Goal: Task Accomplishment & Management: Complete application form

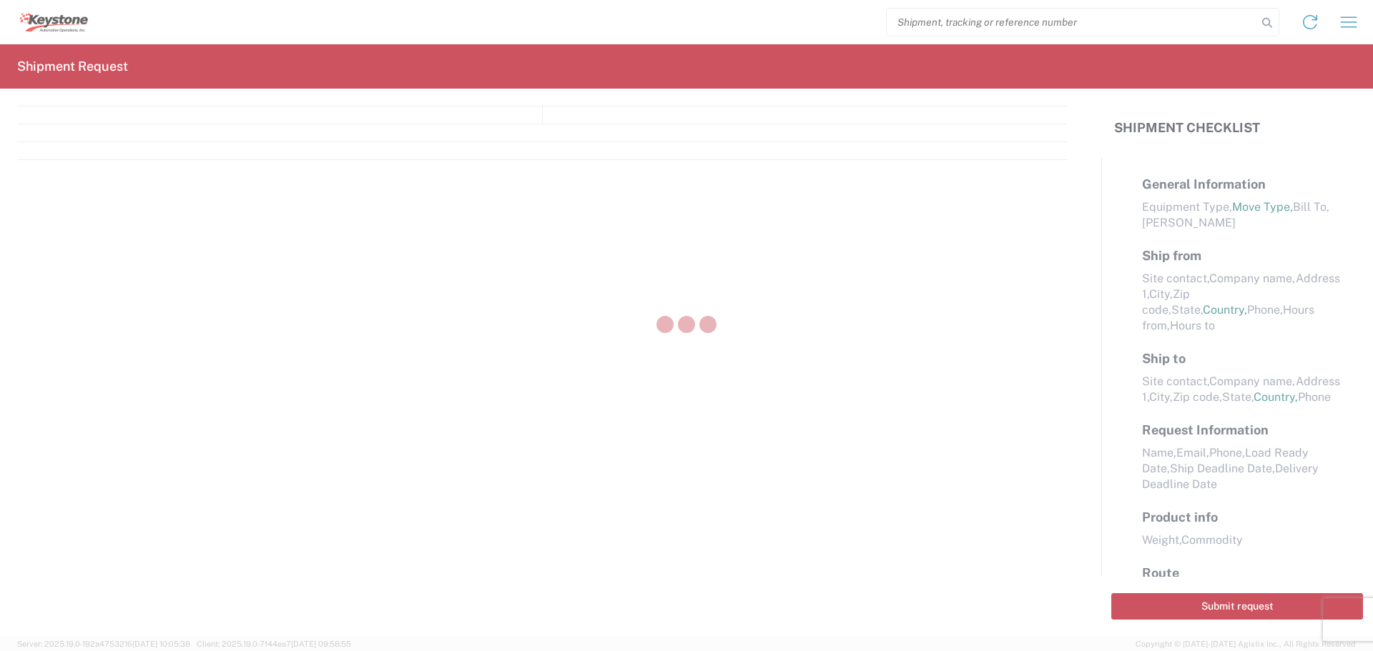
select select "FULL"
select select "LBS"
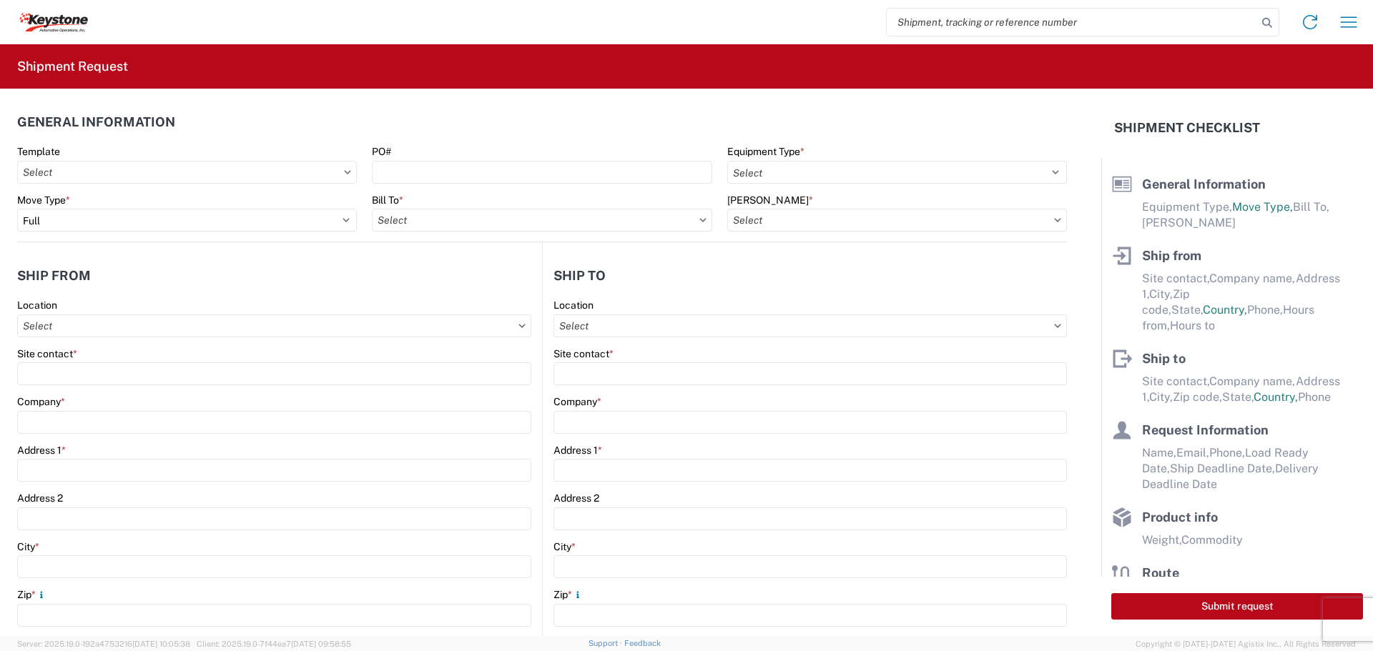
click at [921, 22] on input "search" at bounding box center [1071, 22] width 370 height 27
type input "2"
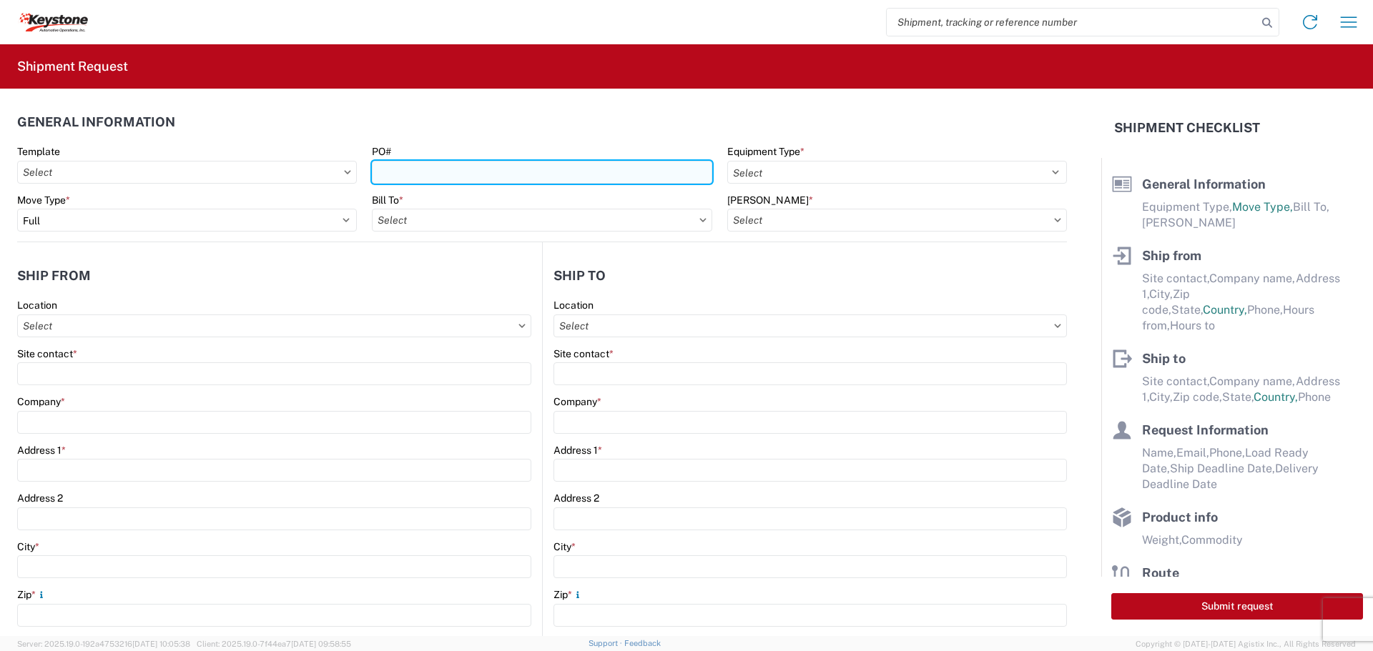
click at [475, 171] on input "PO#" at bounding box center [542, 172] width 340 height 23
type input "2213211"
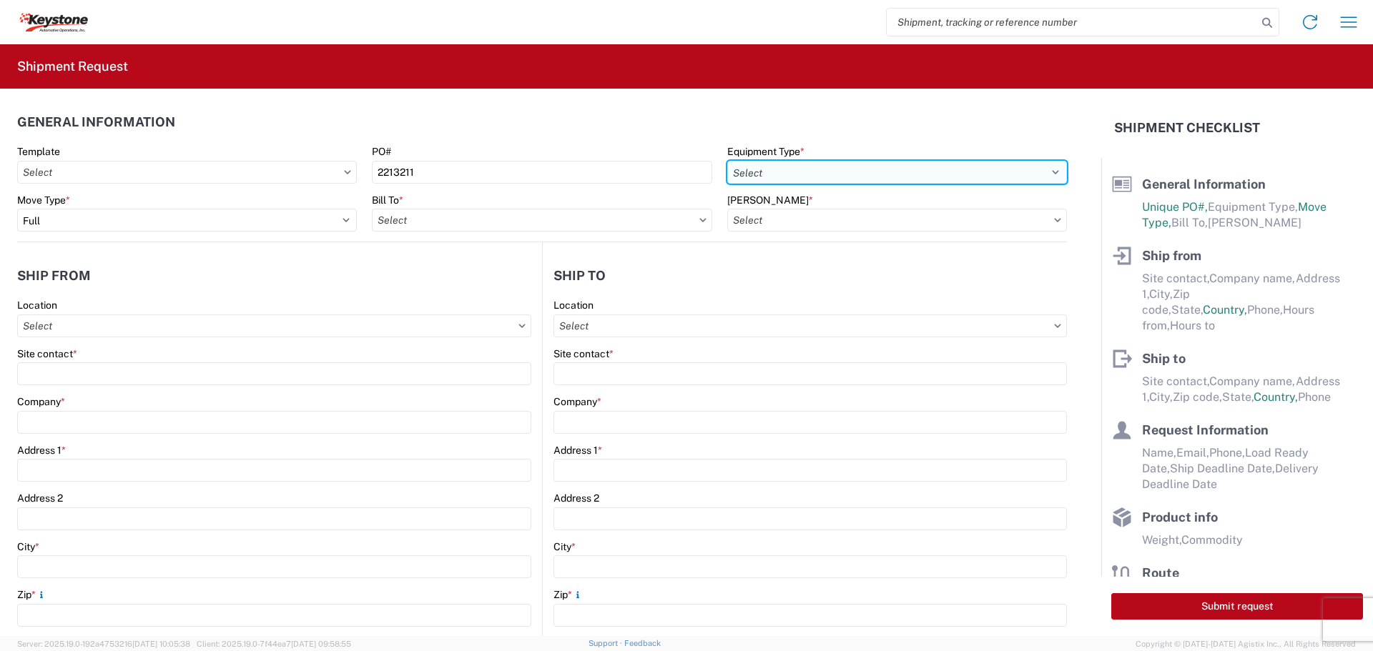
click at [919, 173] on select "Select 53’ Dry Van Flatbed Dropdeck (van) Lowboy (flatbed) Rail" at bounding box center [897, 172] width 340 height 23
select select "STDV"
click at [727, 161] on select "Select 53’ Dry Van Flatbed Dropdeck (van) Lowboy (flatbed) Rail" at bounding box center [897, 172] width 340 height 23
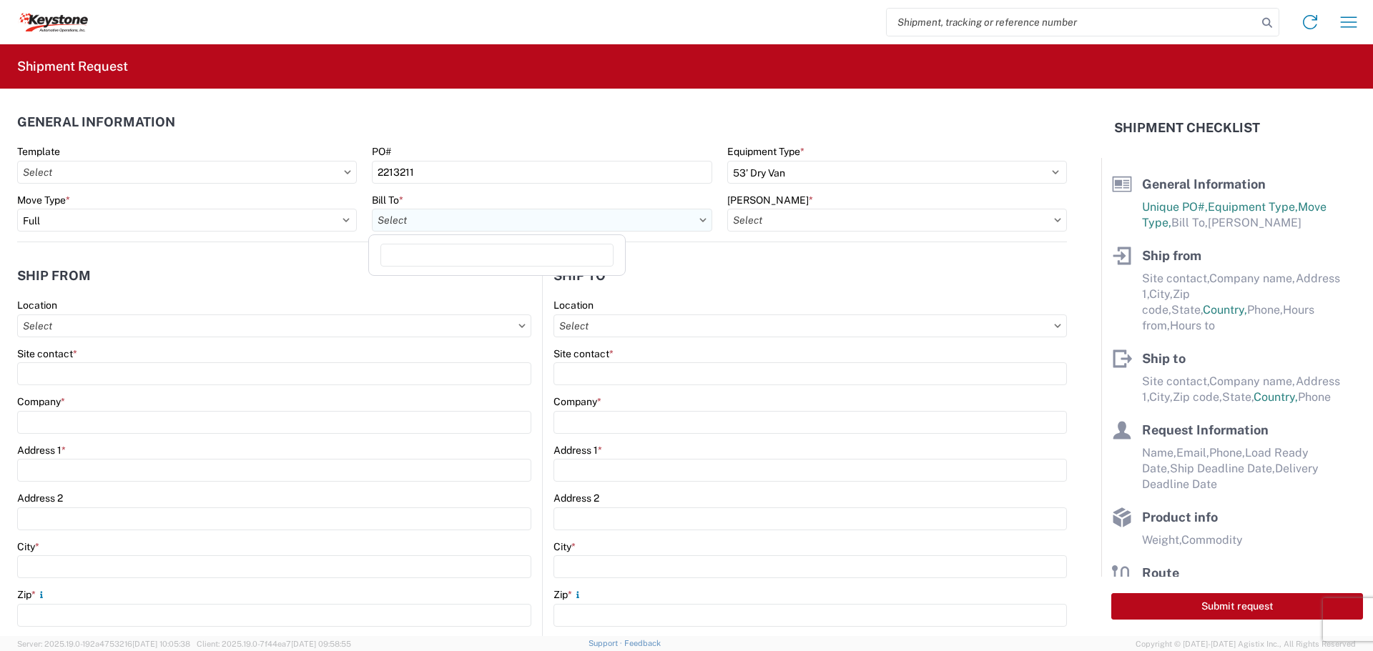
click at [536, 222] on input "text" at bounding box center [542, 220] width 340 height 23
type input "8404"
click at [397, 305] on div "8404 - [PERSON_NAME] Warehouse" at bounding box center [497, 306] width 250 height 23
type input "8404 - [PERSON_NAME] Warehouse"
click at [824, 219] on input "text" at bounding box center [897, 220] width 340 height 23
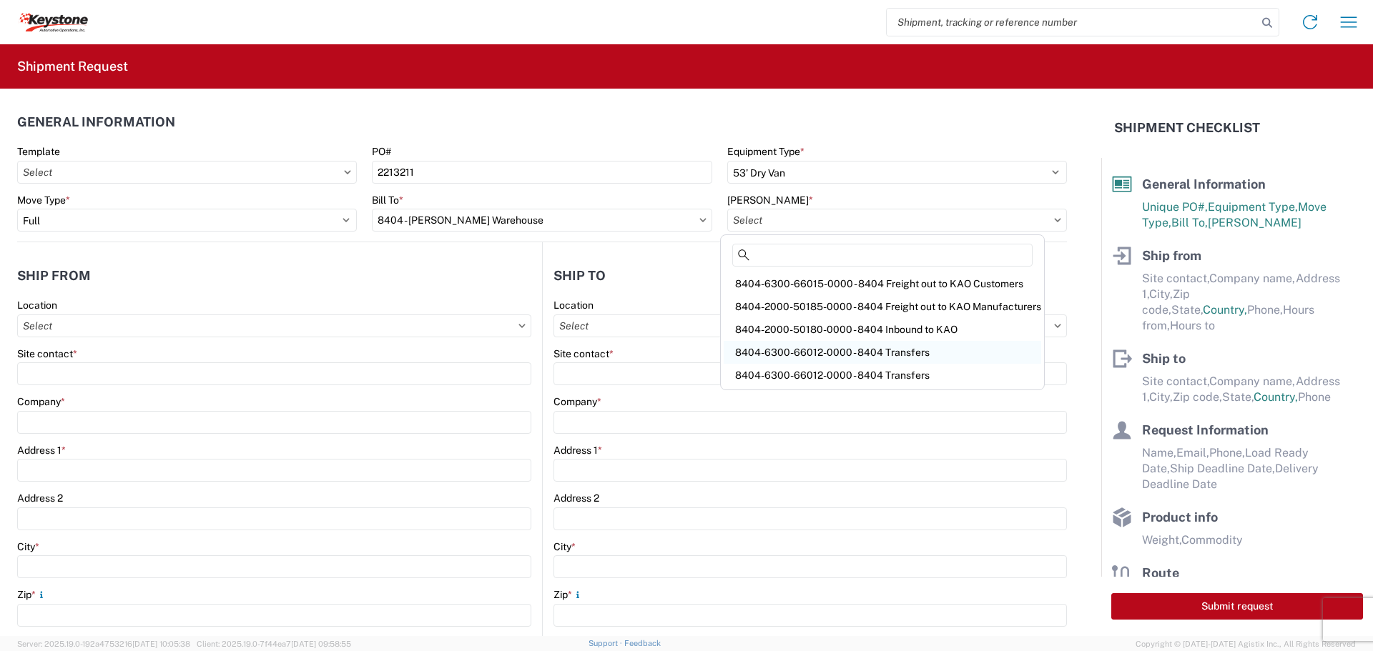
click at [838, 355] on div "8404-6300-66012-0000 - 8404 Transfers" at bounding box center [881, 352] width 317 height 23
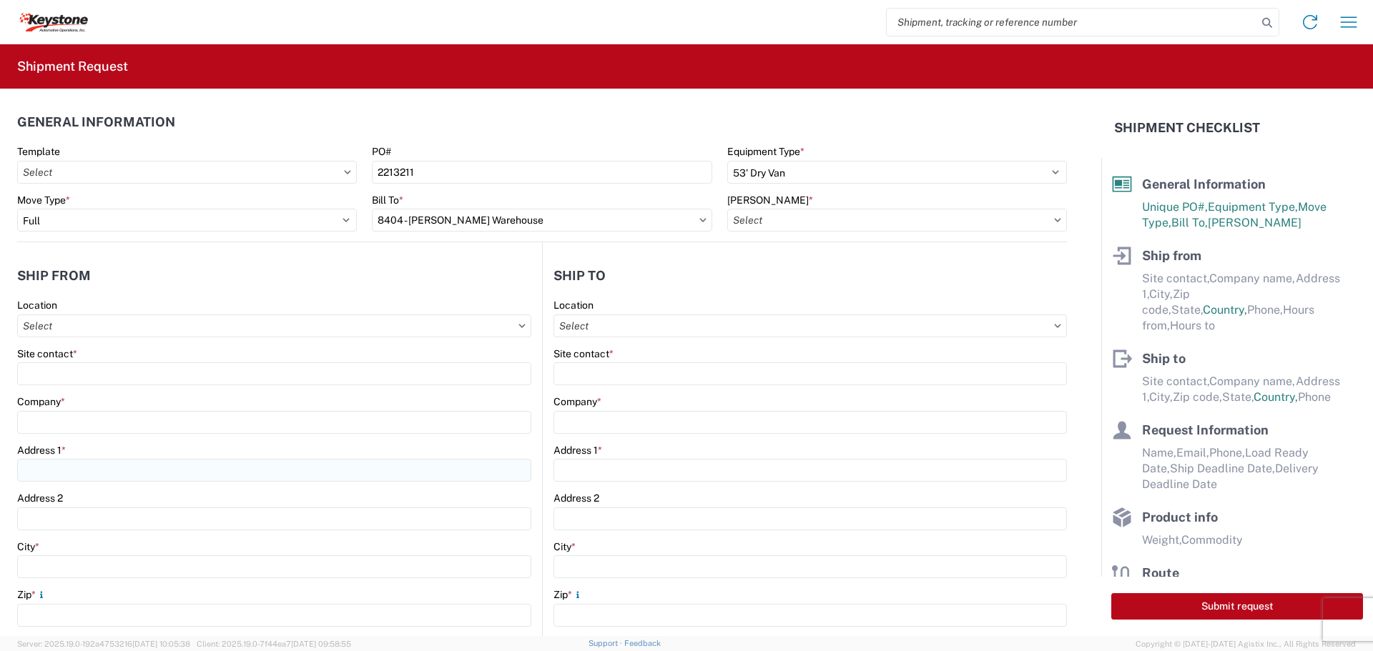
type input "8404-6300-66012-0000 - 8404 Transfers, 8404-6300-66012-0000 - 8404 Transfers"
click at [128, 361] on div "Site contact *" at bounding box center [274, 366] width 514 height 39
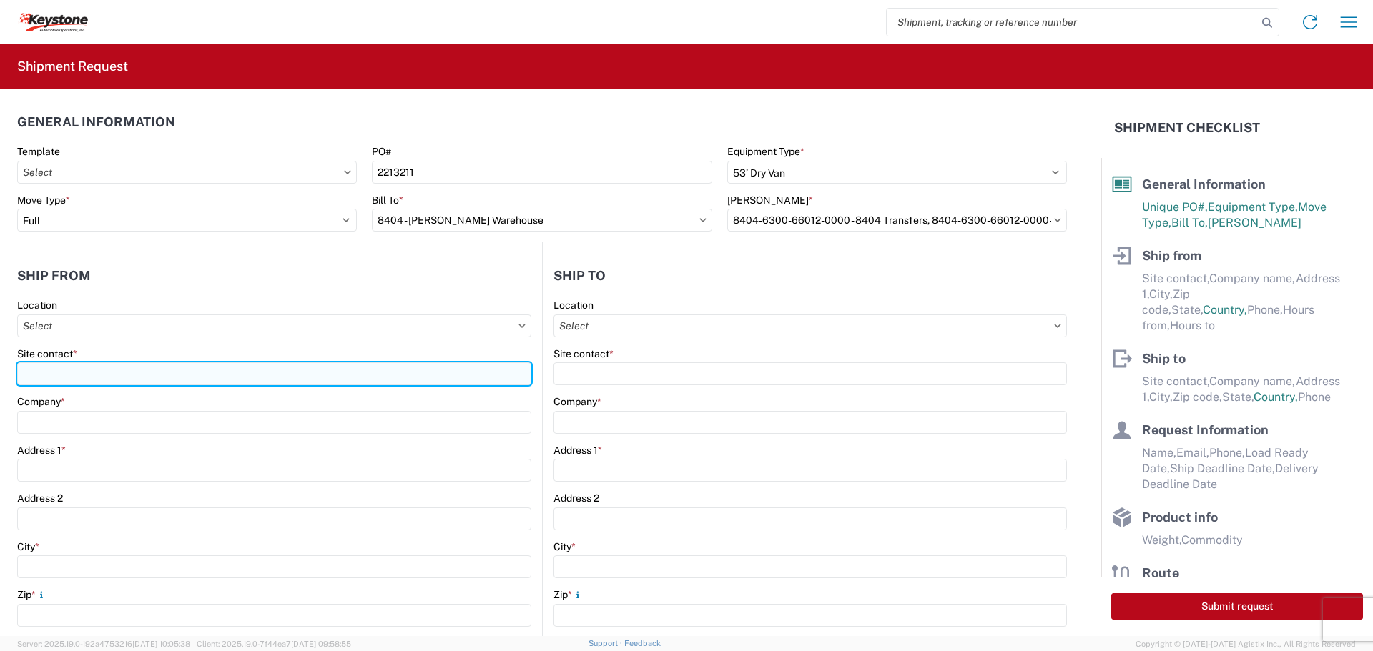
click at [119, 382] on input "Site contact *" at bounding box center [274, 373] width 514 height 23
click at [165, 371] on input "Site contact *" at bounding box center [274, 373] width 514 height 23
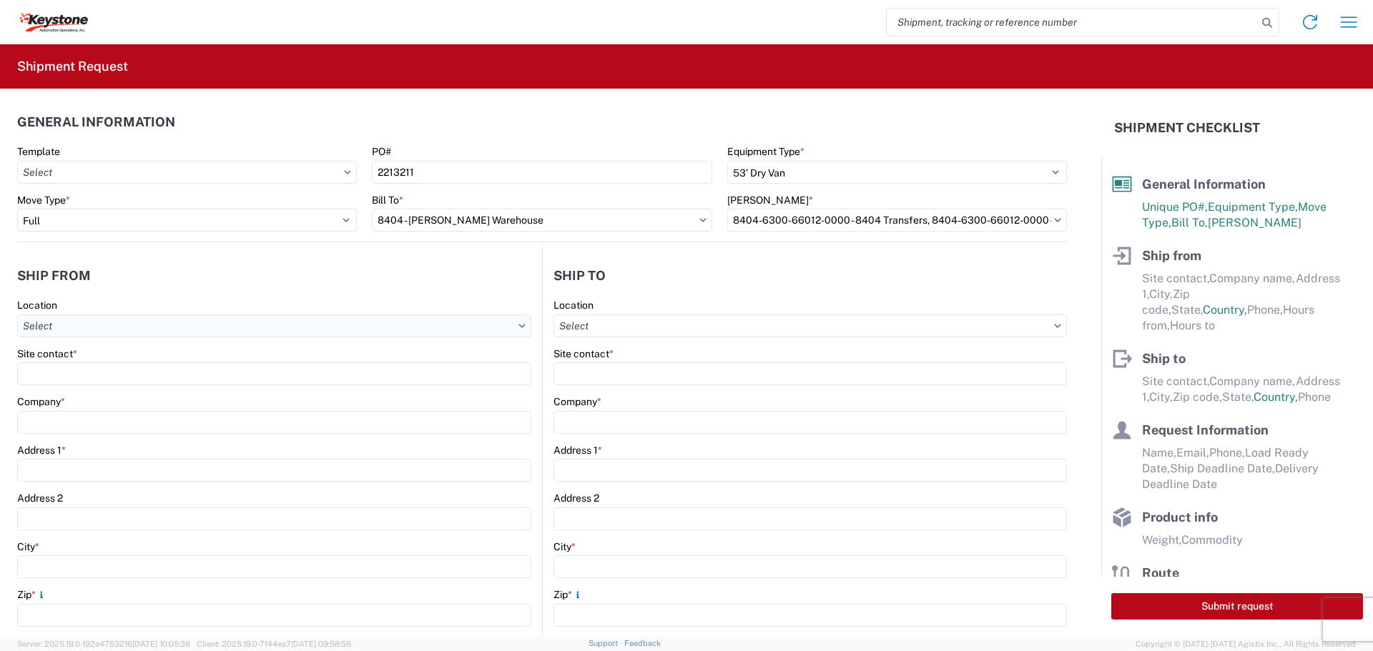
click at [161, 330] on input "text" at bounding box center [274, 326] width 514 height 23
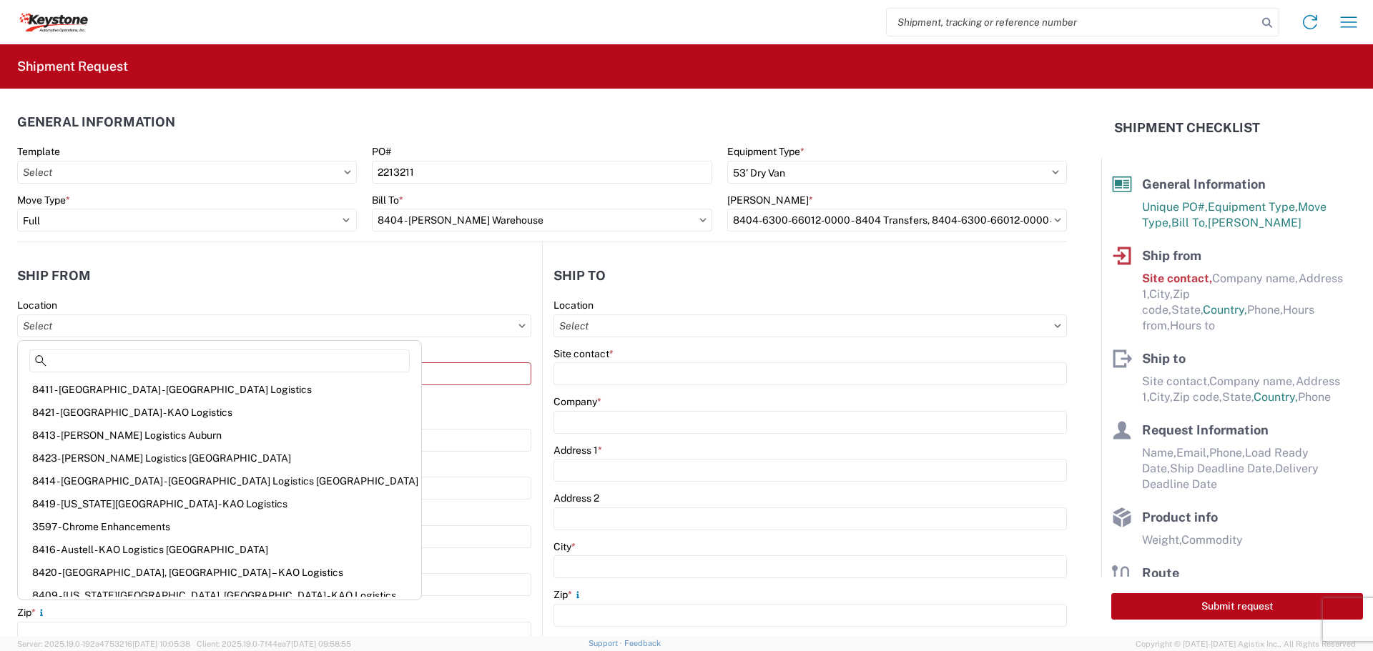
click at [396, 244] on agx-shipment-stop-widget-v2 "Ship from Location Site contact * This field is required Company * Address 1 * …" at bounding box center [279, 561] width 525 height 639
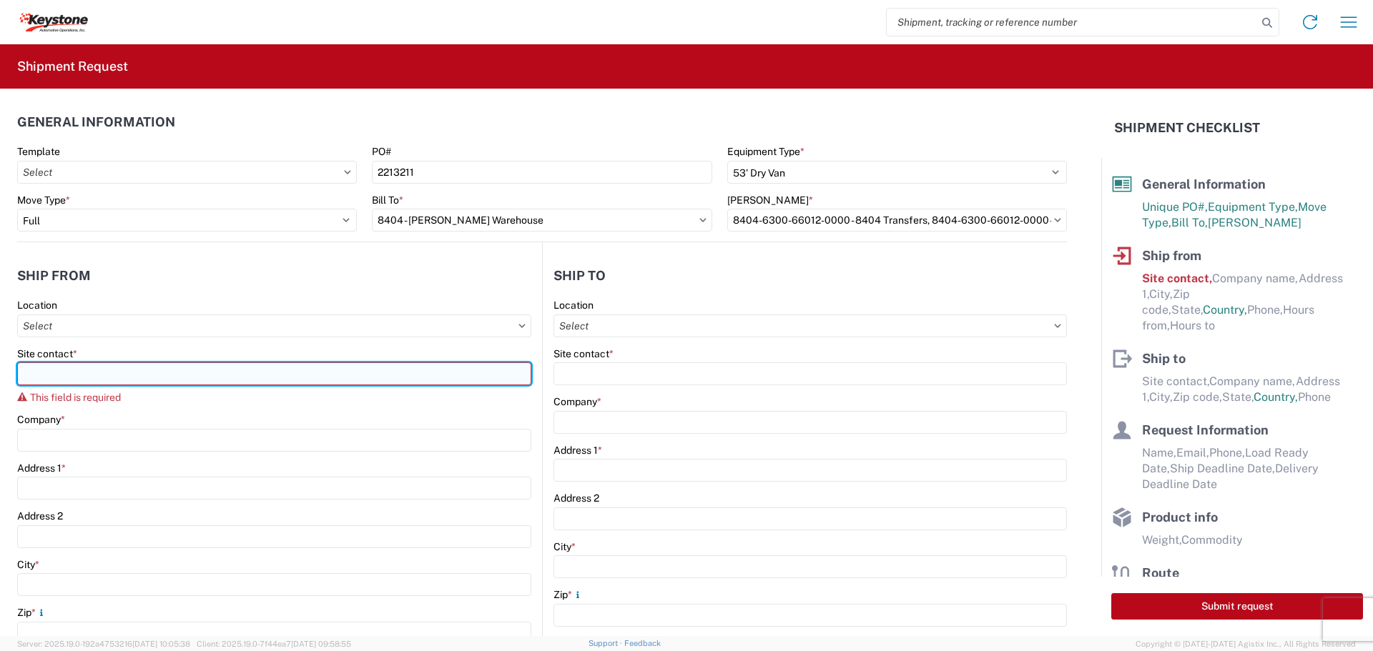
click at [186, 375] on input "Site contact *" at bounding box center [274, 373] width 514 height 23
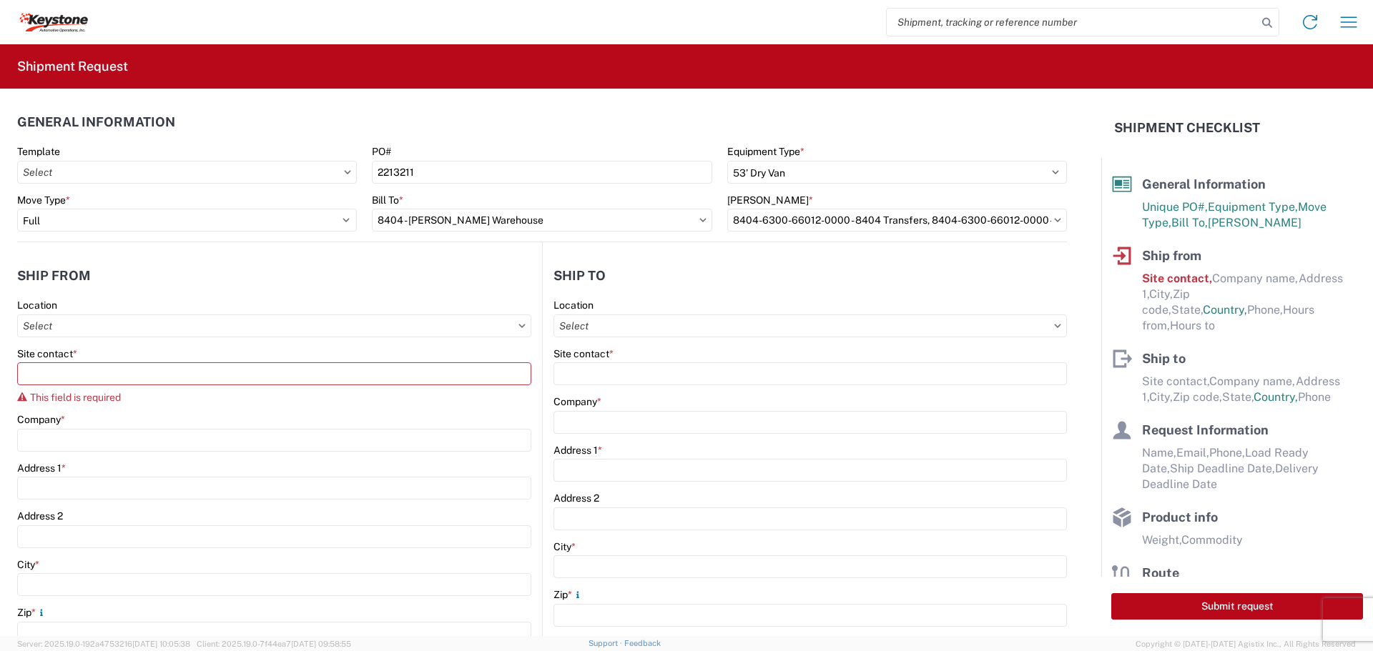
click at [519, 325] on icon at bounding box center [522, 326] width 6 height 4
click at [483, 328] on input "text" at bounding box center [274, 326] width 514 height 23
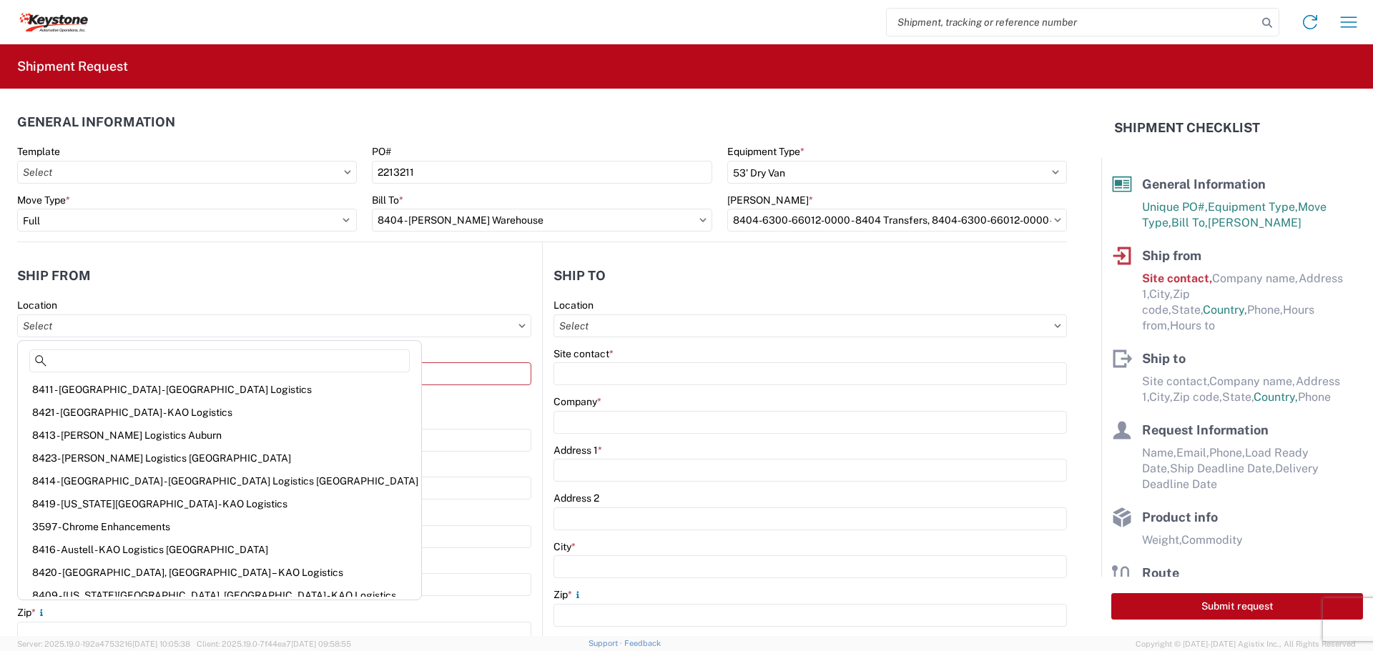
click at [435, 297] on agx-form-section "Ship from Location Site contact * This field is required Company * Address 1 * …" at bounding box center [279, 569] width 525 height 621
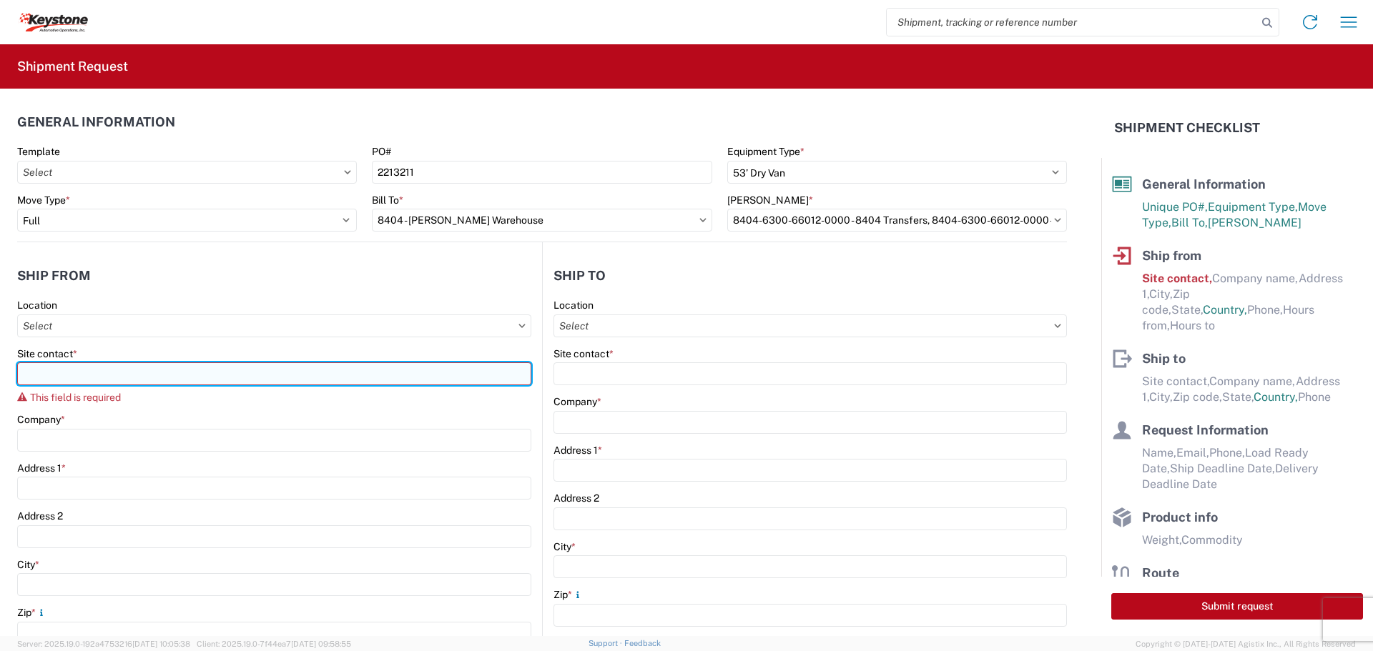
click at [351, 370] on input "Site contact *" at bounding box center [274, 373] width 514 height 23
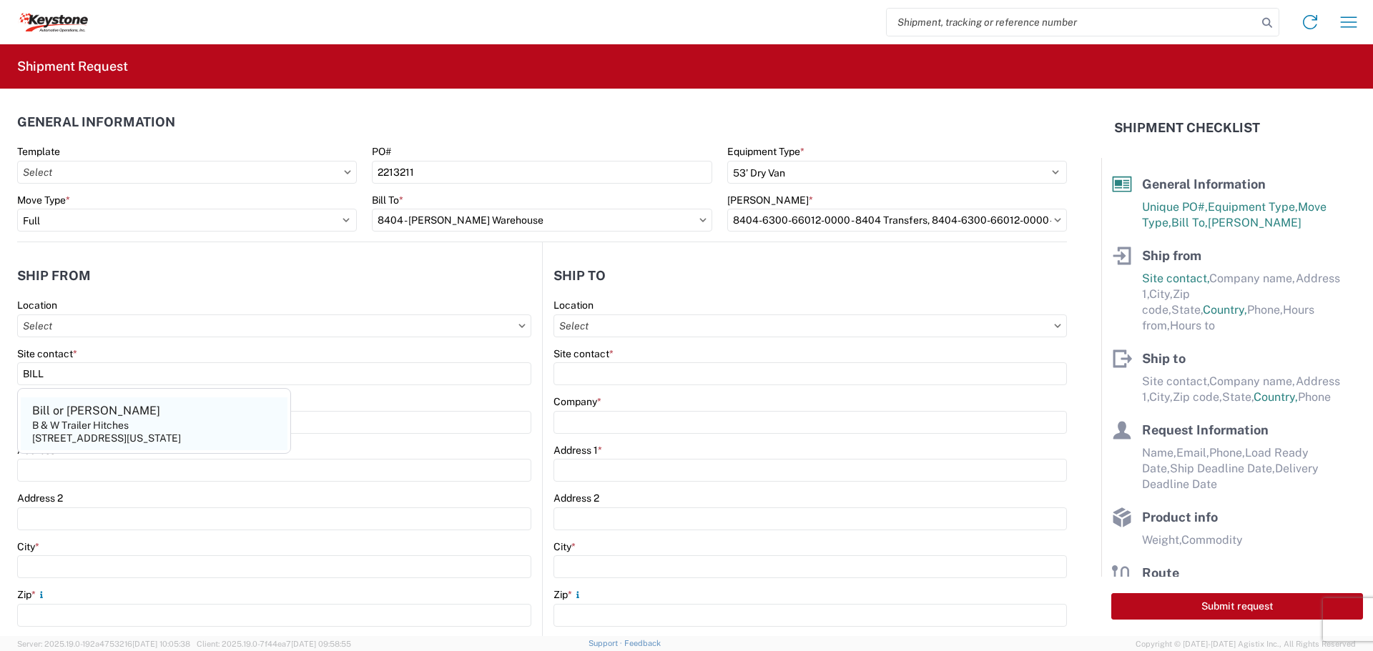
click at [153, 413] on agx-address-suggestion-item "[PERSON_NAME] or [PERSON_NAME] & W Trailer Hitches [STREET_ADDRESS][US_STATE]" at bounding box center [154, 423] width 267 height 53
type input "Bill or [PERSON_NAME]"
type input "B & W Trailer Hitches"
type input "[STREET_ADDRESS][US_STATE]"
type input "Humboldt"
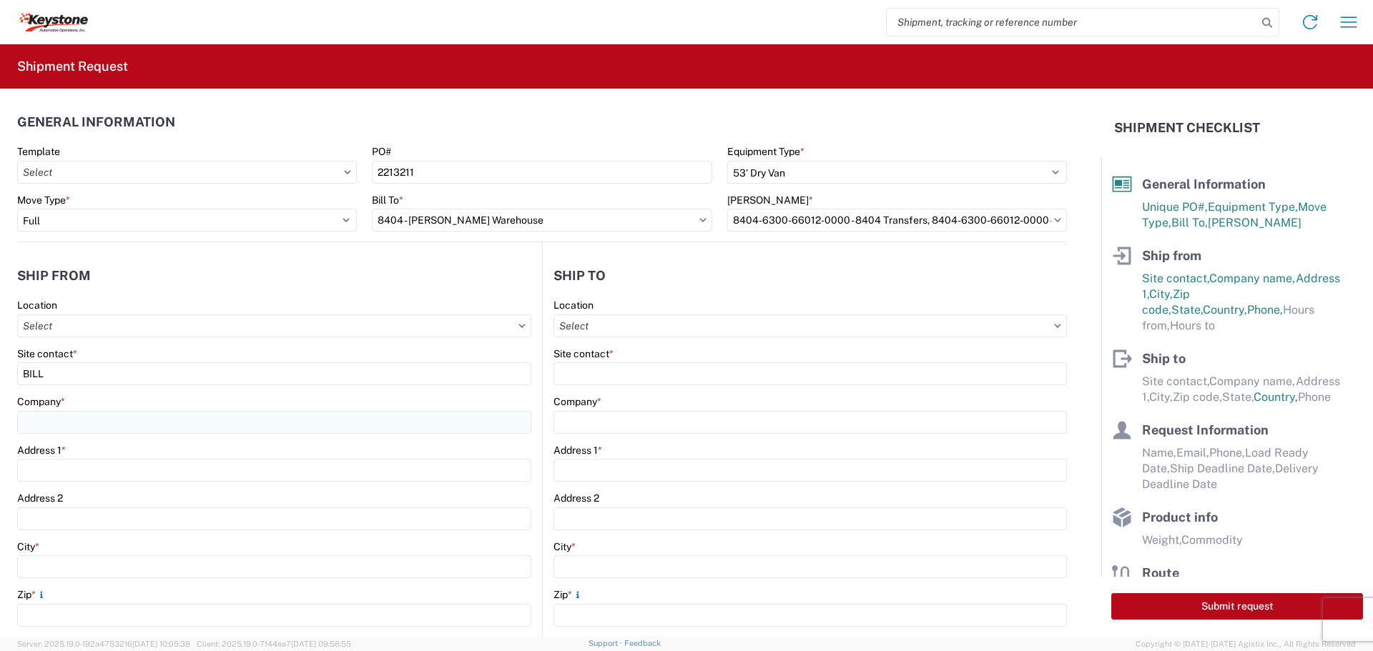
type input "66748"
select select "KS"
select select "US"
type input "[PHONE_NUMBER]"
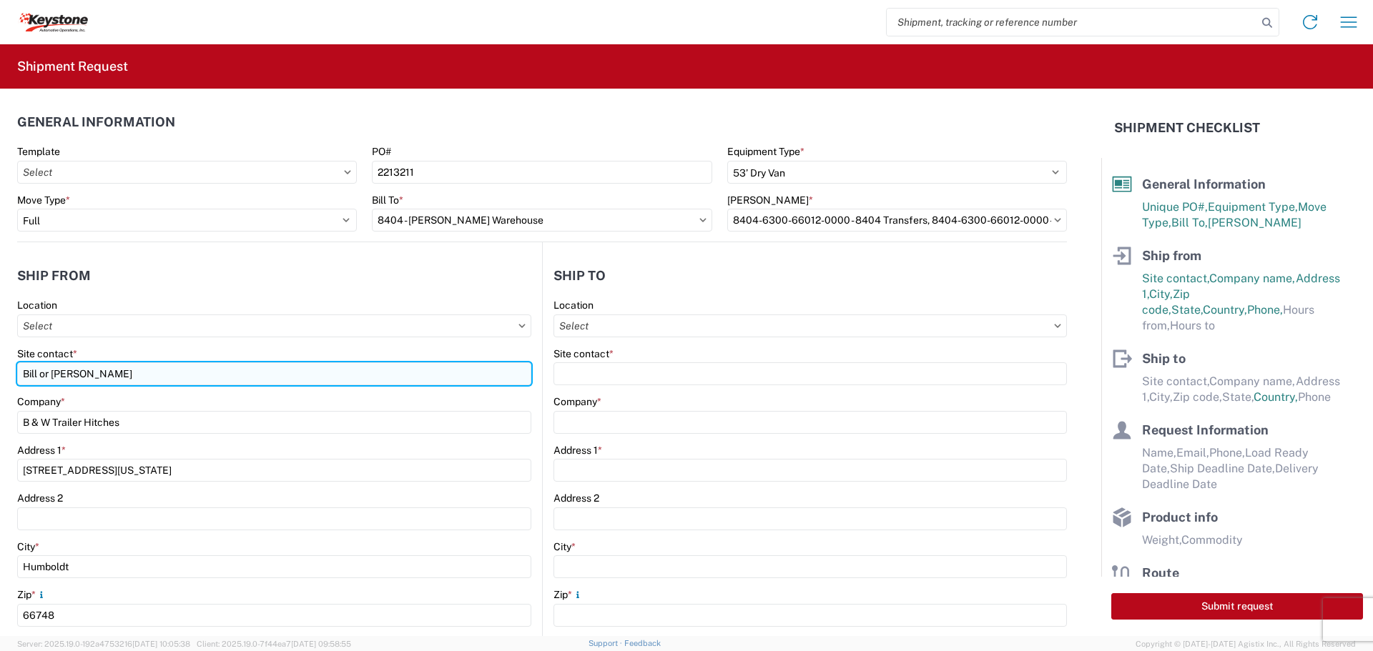
click at [142, 375] on input "Bill or [PERSON_NAME]" at bounding box center [274, 373] width 514 height 23
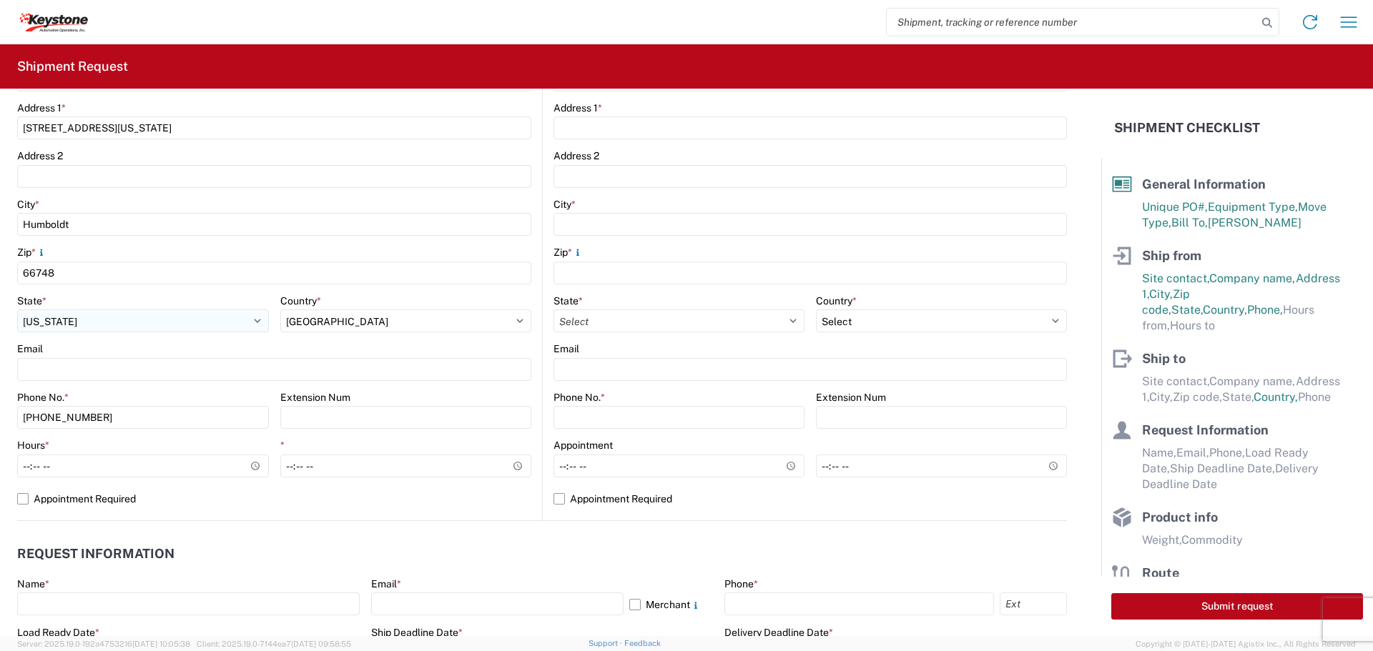
scroll to position [357, 0]
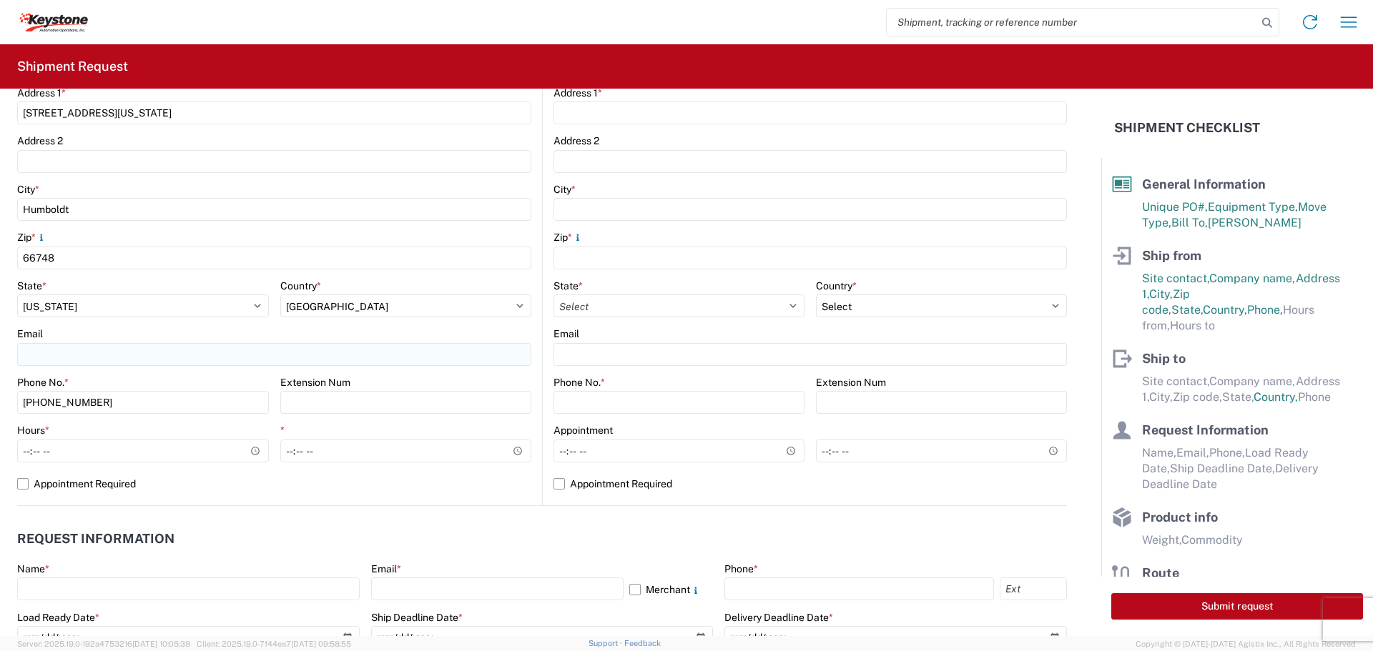
type input "[PERSON_NAME]"
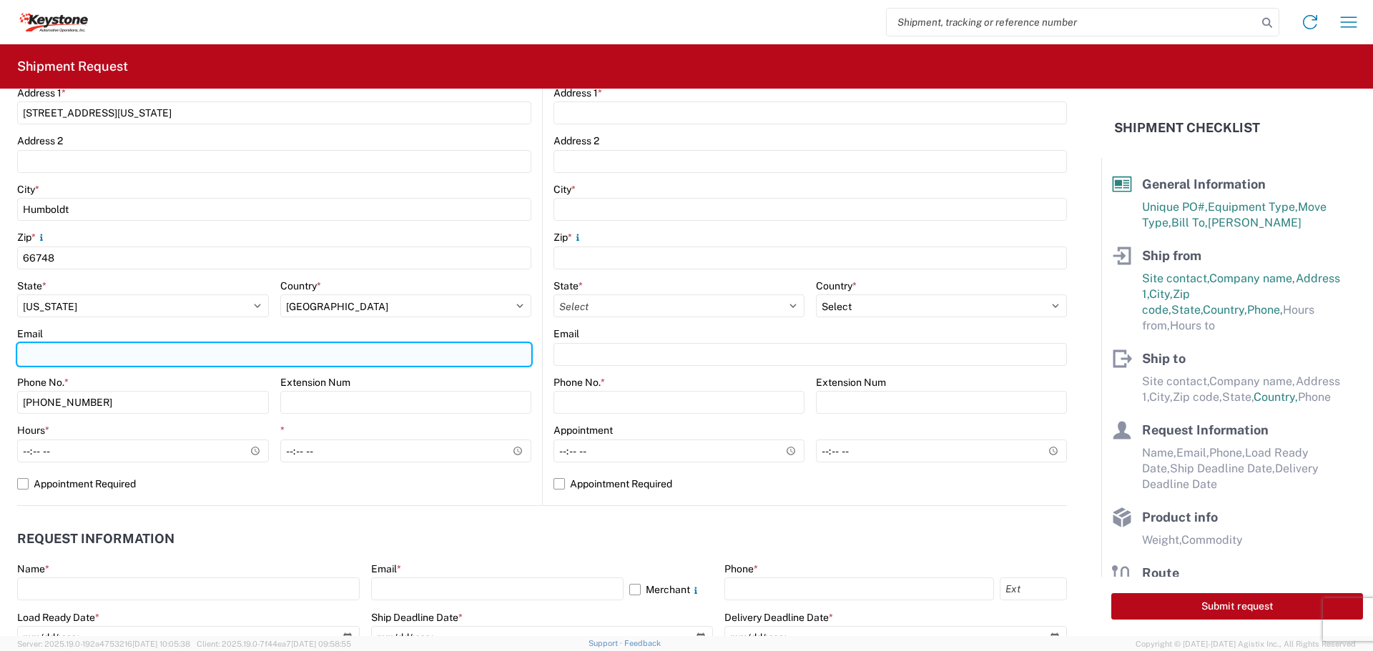
click at [105, 362] on input "Email" at bounding box center [274, 354] width 514 height 23
type input "[EMAIL_ADDRESS][DOMAIN_NAME]"
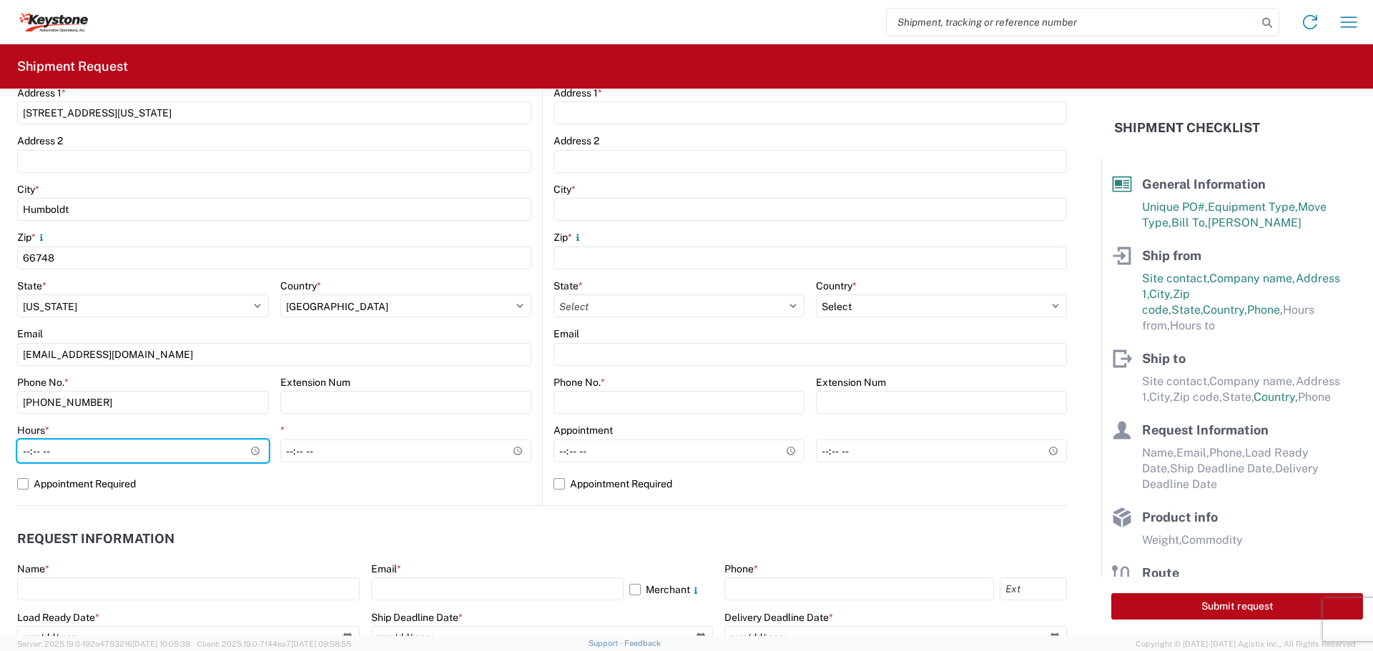
drag, startPoint x: 250, startPoint y: 450, endPoint x: 247, endPoint y: 465, distance: 14.7
click at [250, 450] on input "Hours *" at bounding box center [143, 451] width 252 height 23
type input "07:30"
click at [180, 435] on div "Hours *" at bounding box center [143, 430] width 252 height 13
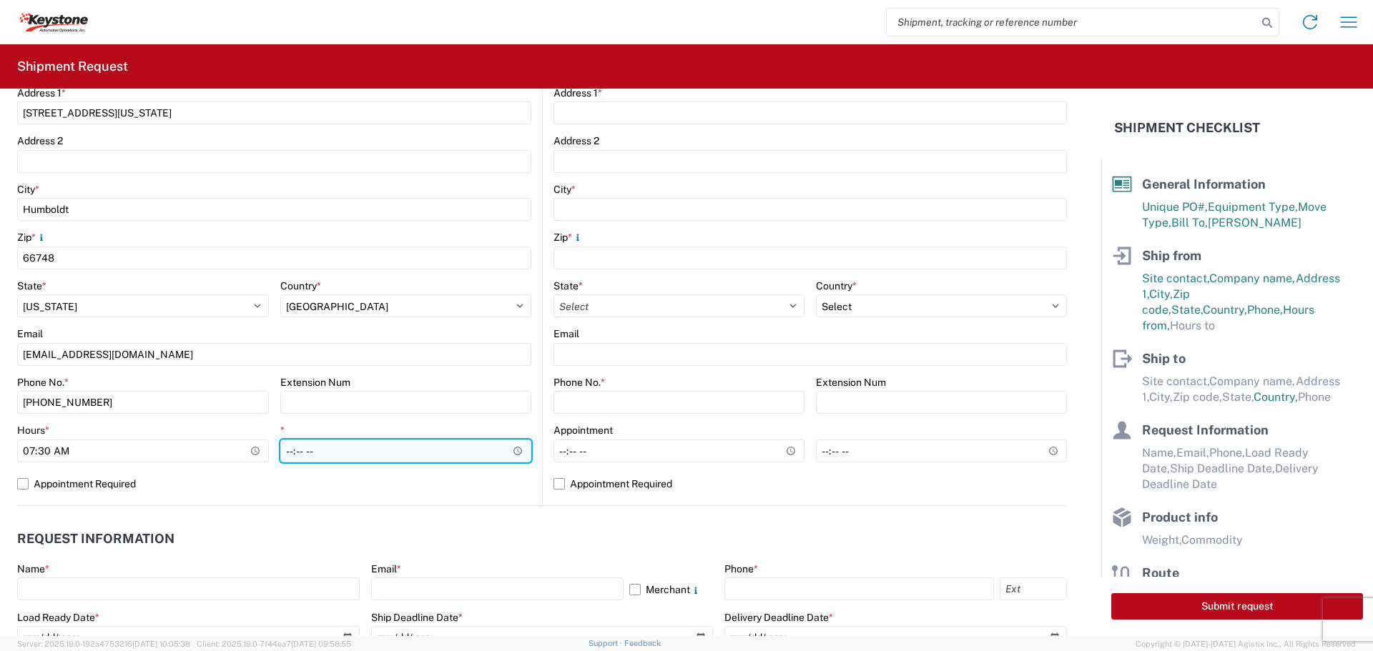
click at [513, 450] on input "*" at bounding box center [406, 451] width 252 height 23
type input "22:00"
click at [455, 453] on input "22:00" at bounding box center [406, 451] width 252 height 23
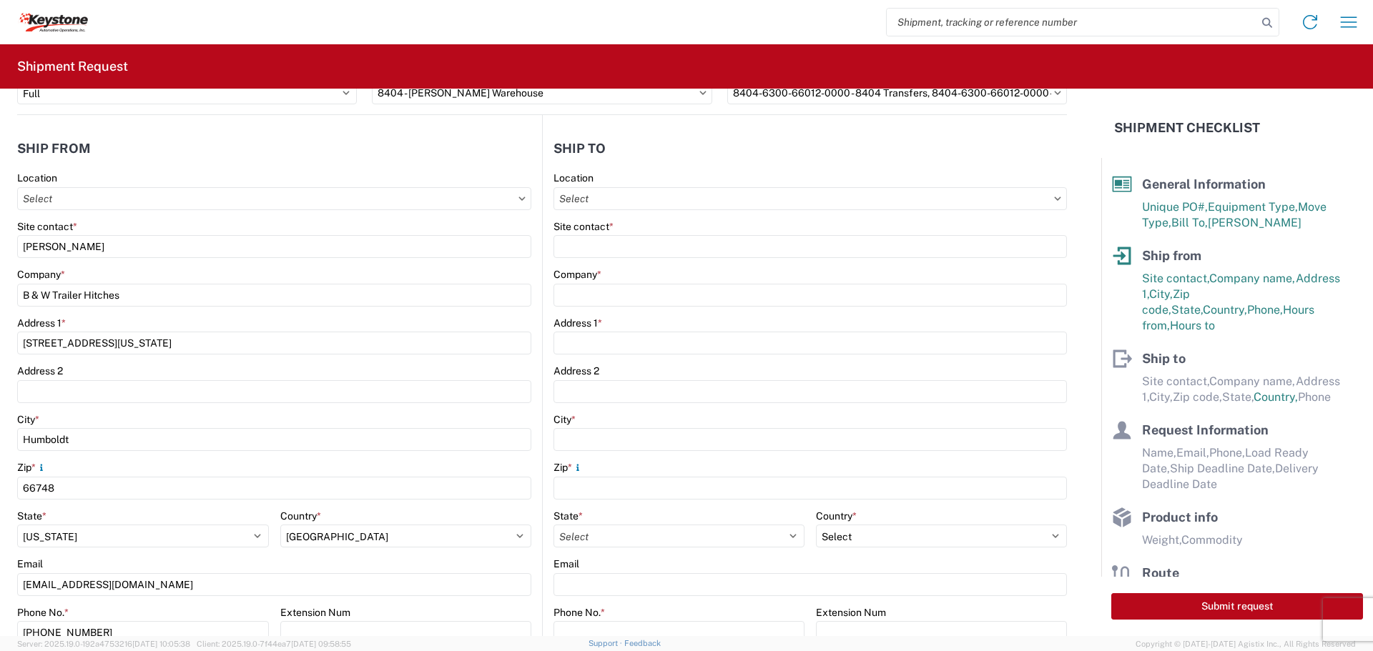
scroll to position [0, 0]
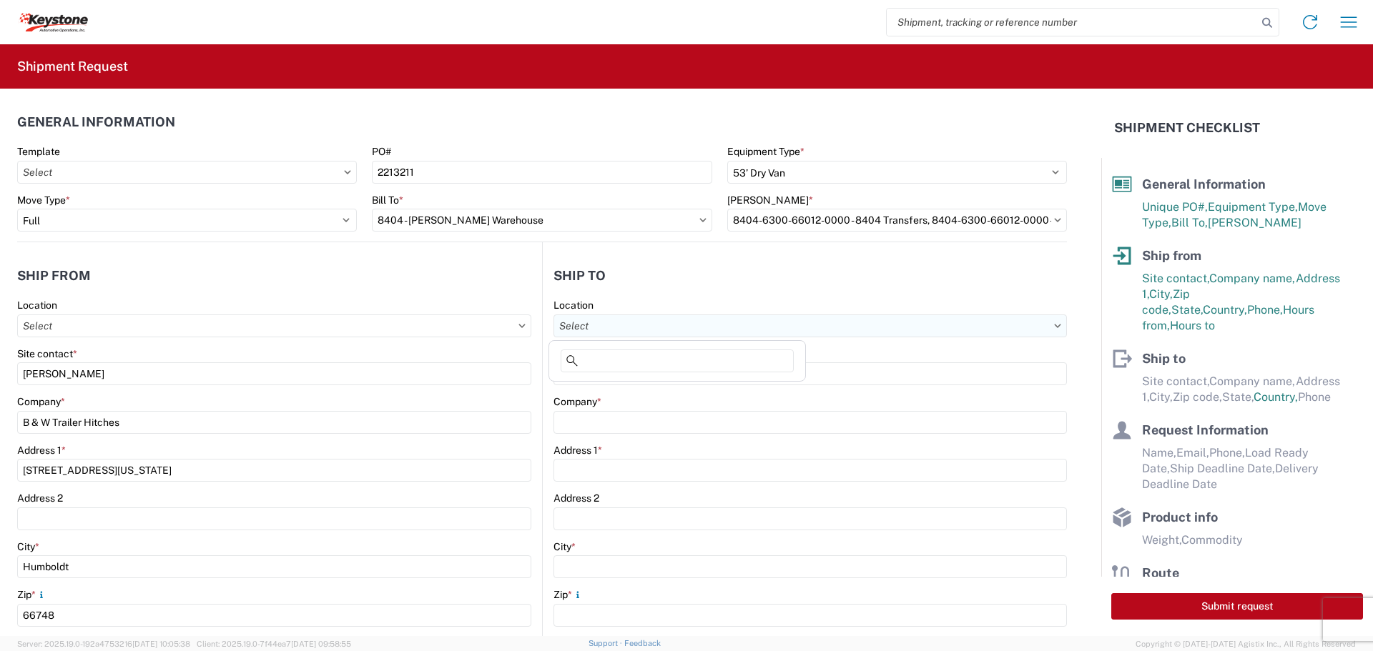
click at [718, 324] on input "text" at bounding box center [809, 326] width 513 height 23
type input "8404"
click at [618, 410] on div "8404 - [PERSON_NAME] Warehouse" at bounding box center [677, 412] width 250 height 23
type input "8404 - [PERSON_NAME] Warehouse"
type input "KAO"
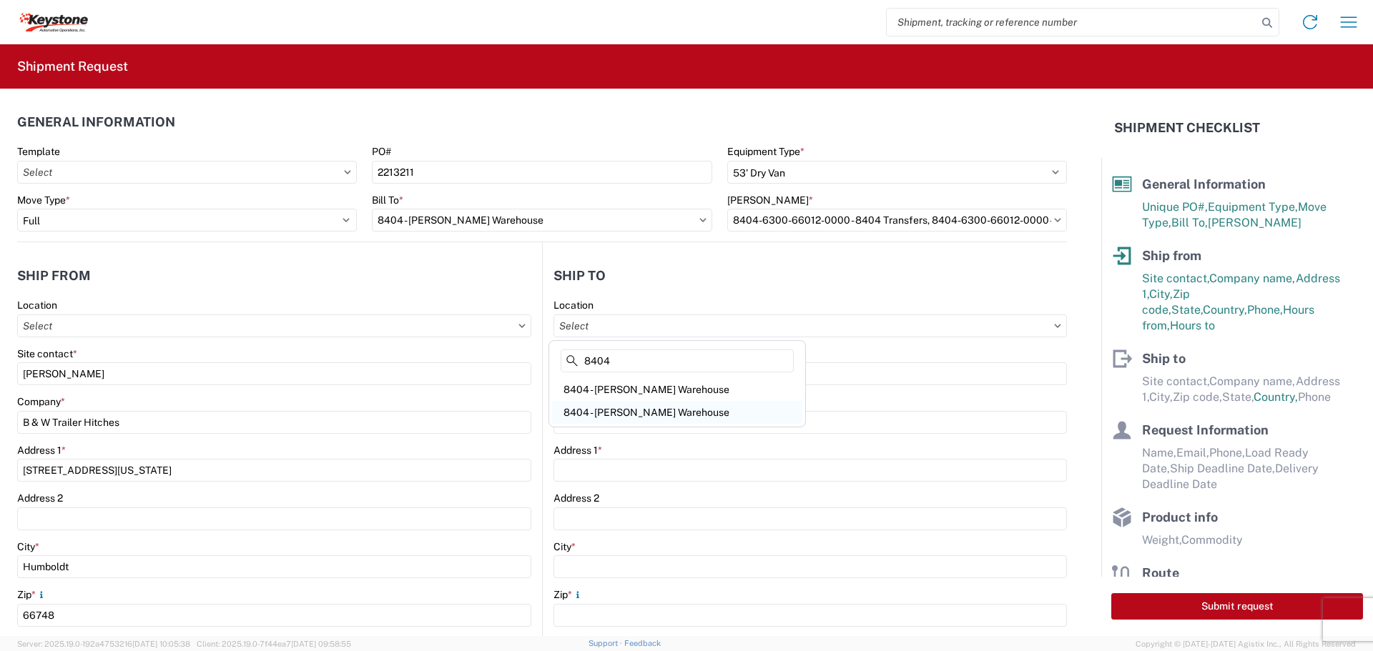
type input "[STREET_ADDRESS]"
type input "Suite 100"
type input "[PERSON_NAME]"
type input "75038"
select select "US"
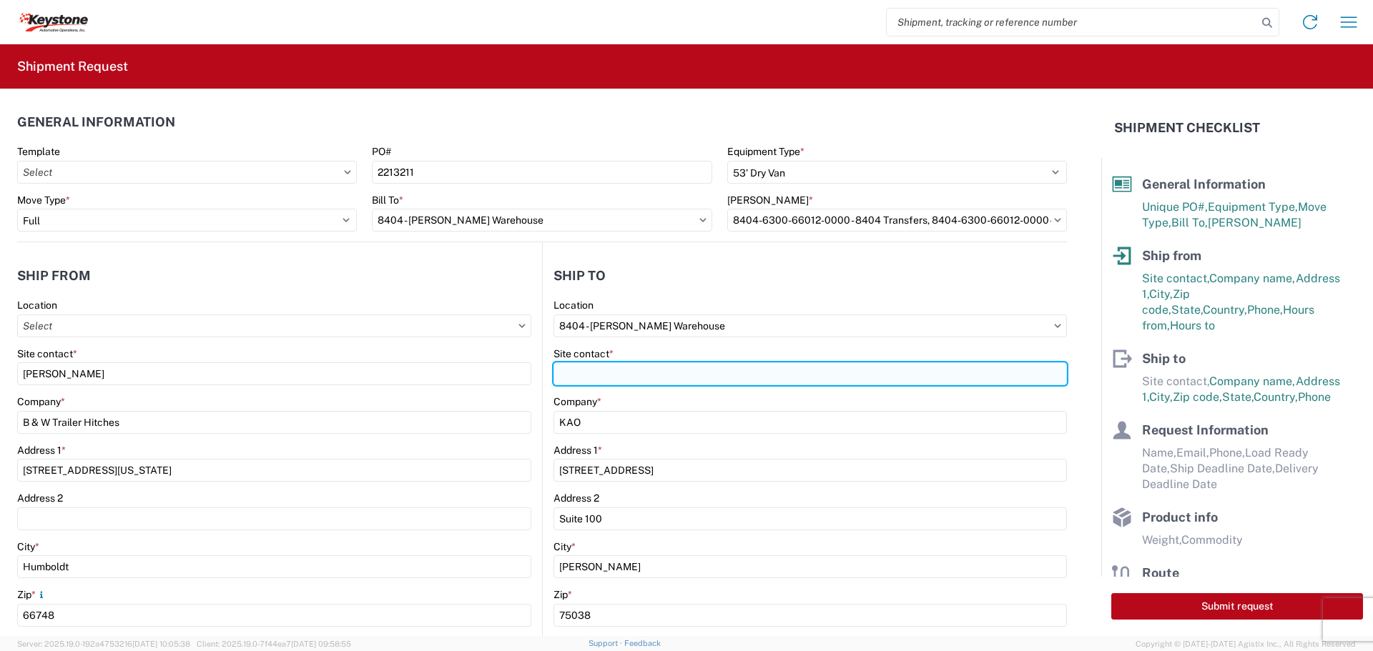
click at [613, 372] on input "Site contact *" at bounding box center [809, 373] width 513 height 23
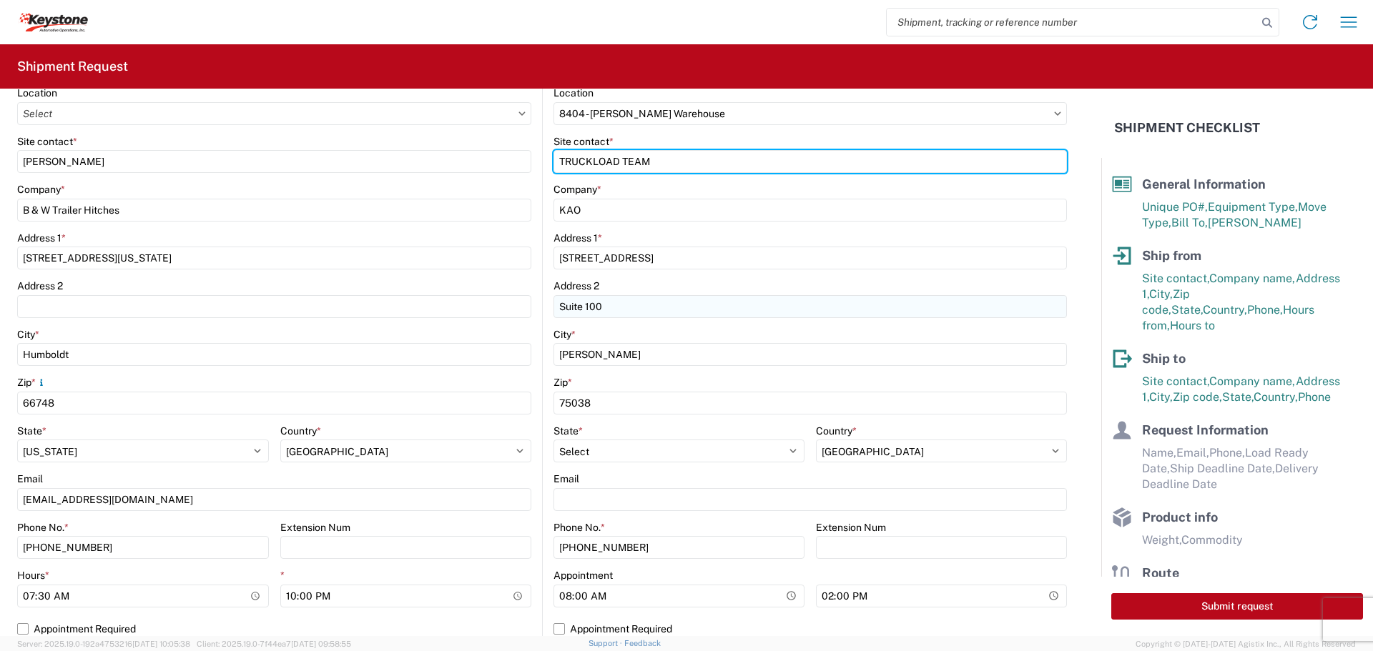
scroll to position [214, 0]
type input "TRUCKLOAD TEAM"
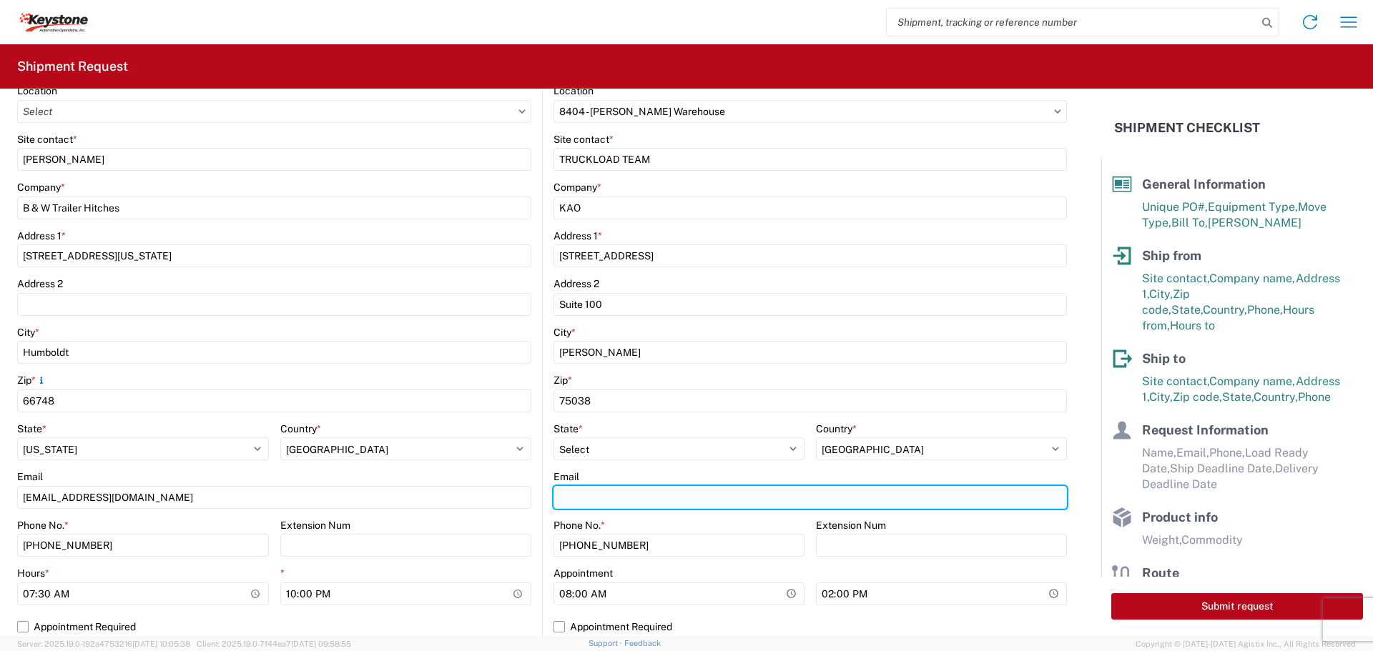
click at [603, 501] on input "Email" at bounding box center [809, 497] width 513 height 23
type input "[EMAIL_ADDRESS][DOMAIN_NAME]"
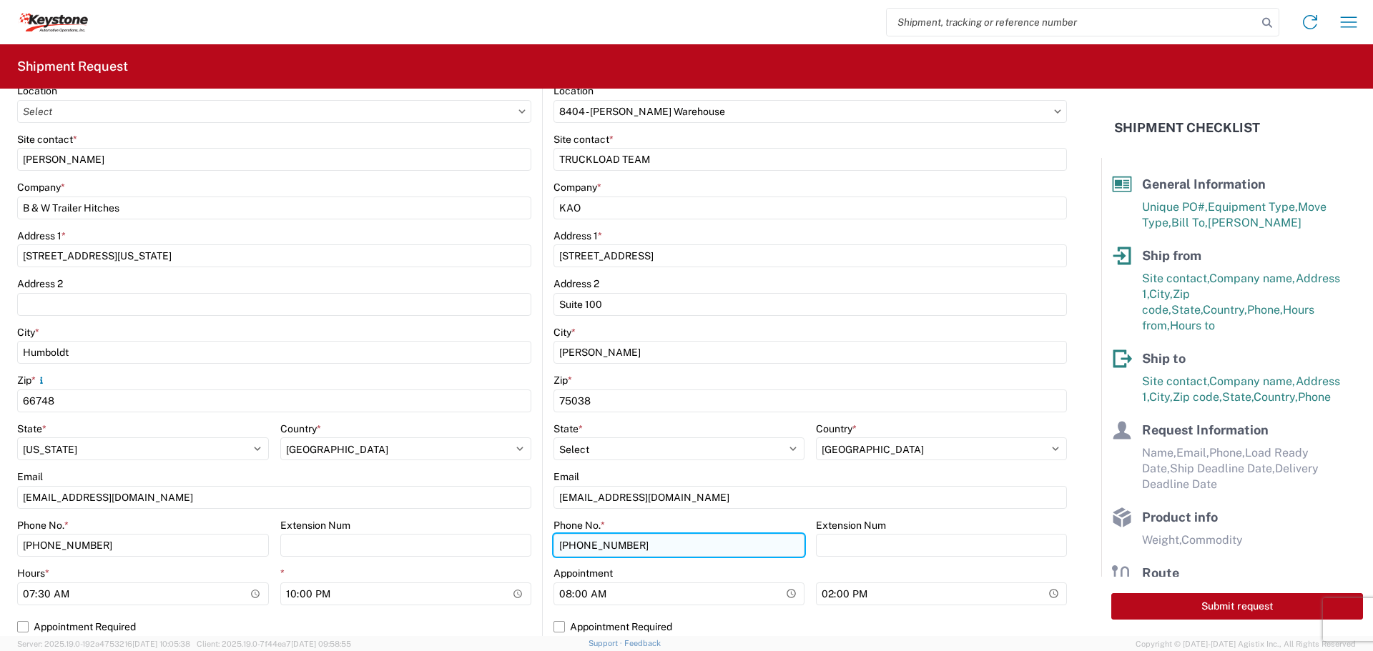
click at [643, 545] on input "[PHONE_NUMBER]" at bounding box center [678, 545] width 251 height 23
type input "4"
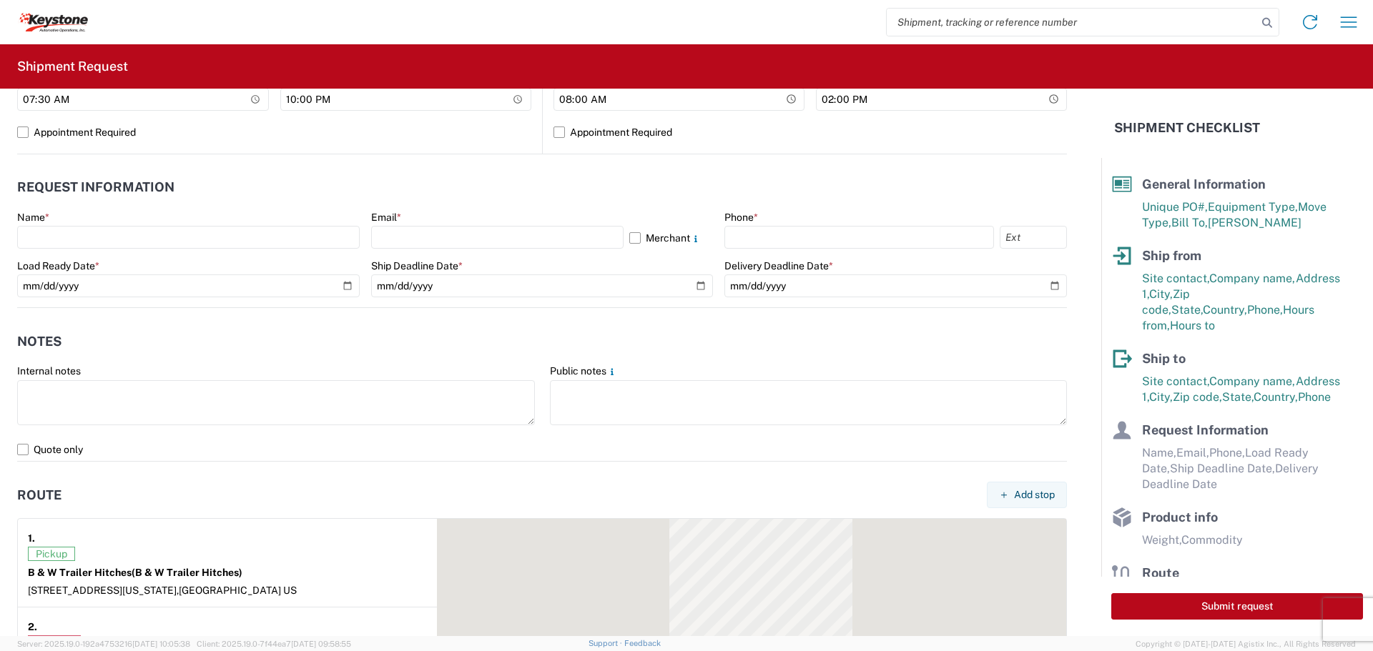
scroll to position [715, 0]
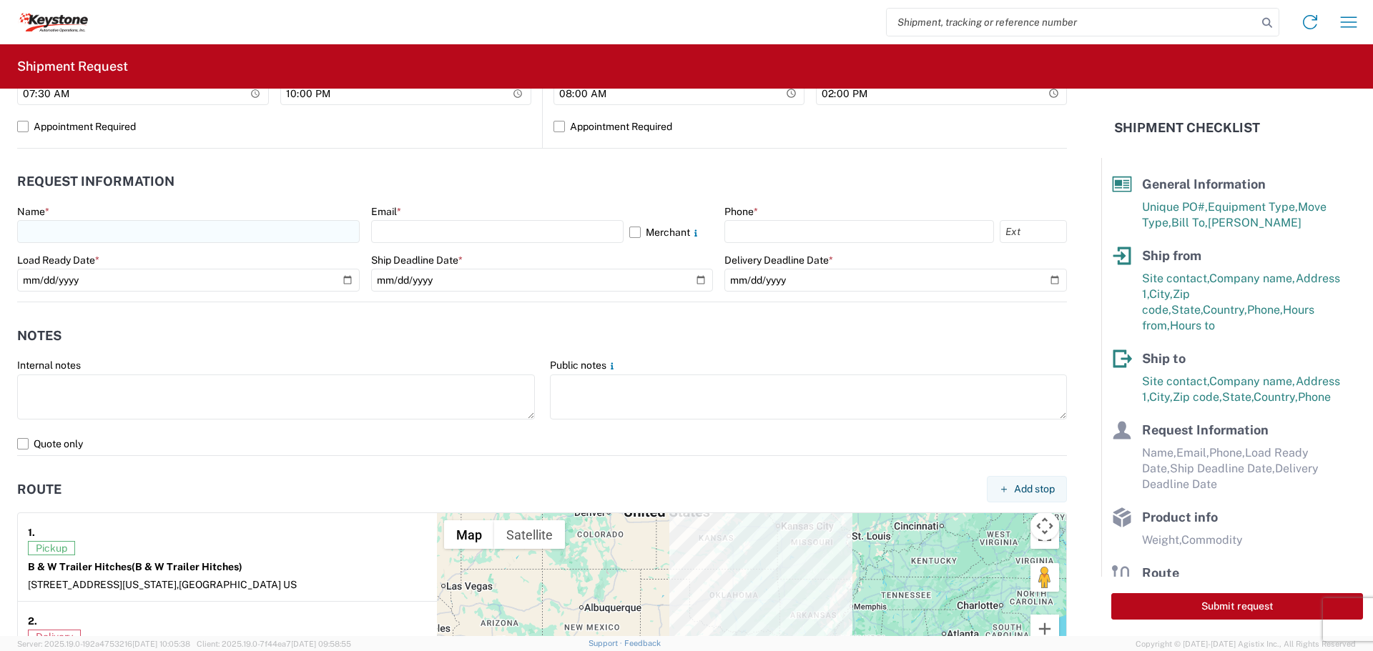
type input "615-000-0000"
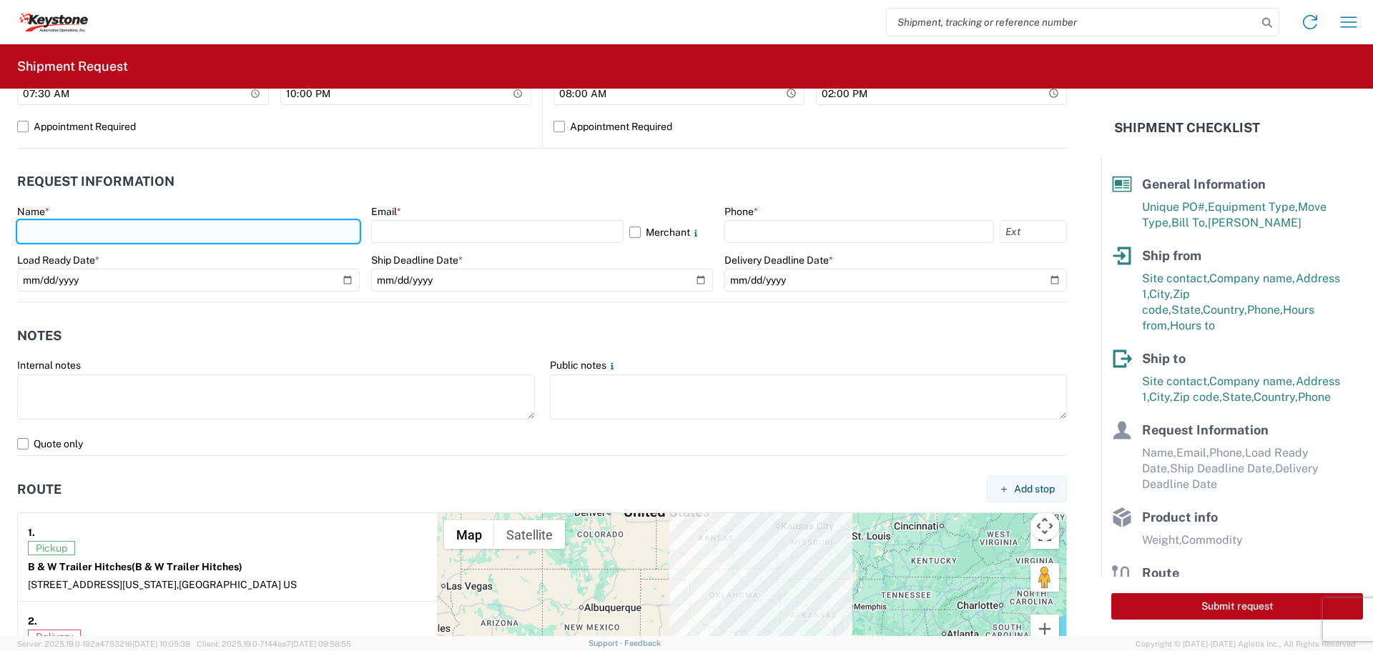
click at [85, 232] on input "text" at bounding box center [188, 231] width 342 height 23
type input "[PERSON_NAME]"
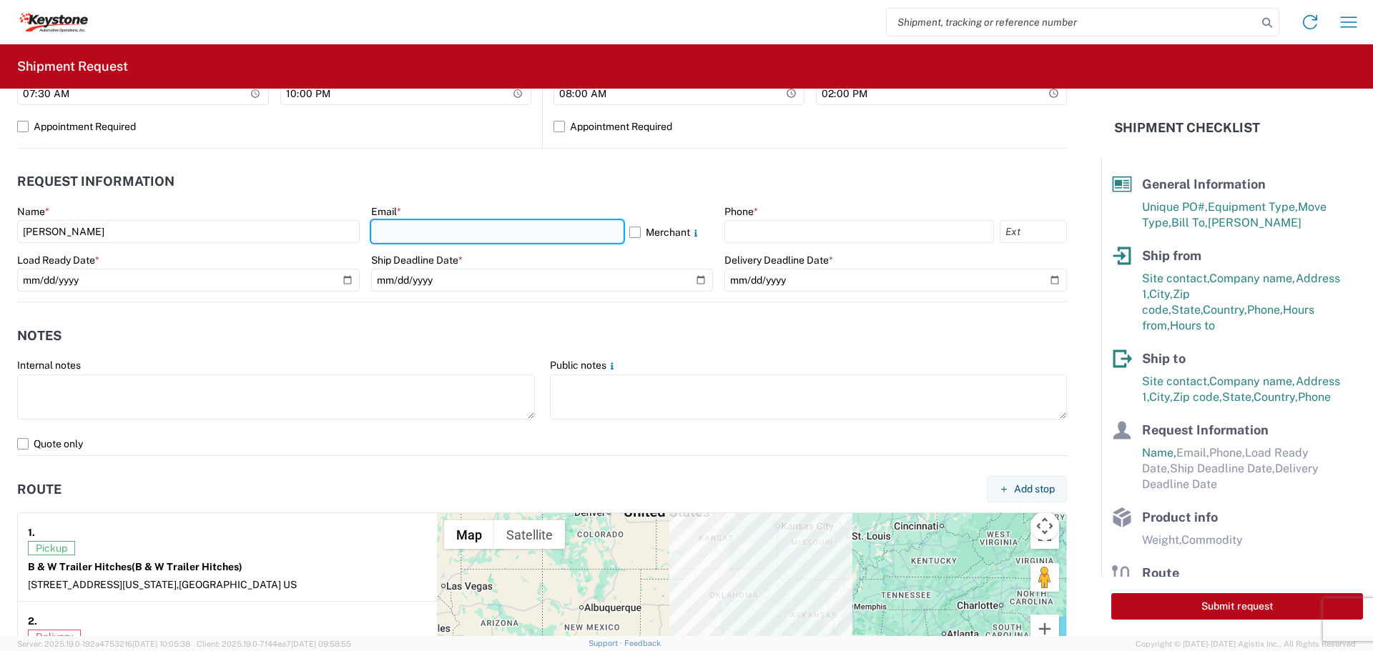
click at [525, 234] on input "text" at bounding box center [497, 231] width 252 height 23
type input "[EMAIL_ADDRESS][DOMAIN_NAME]"
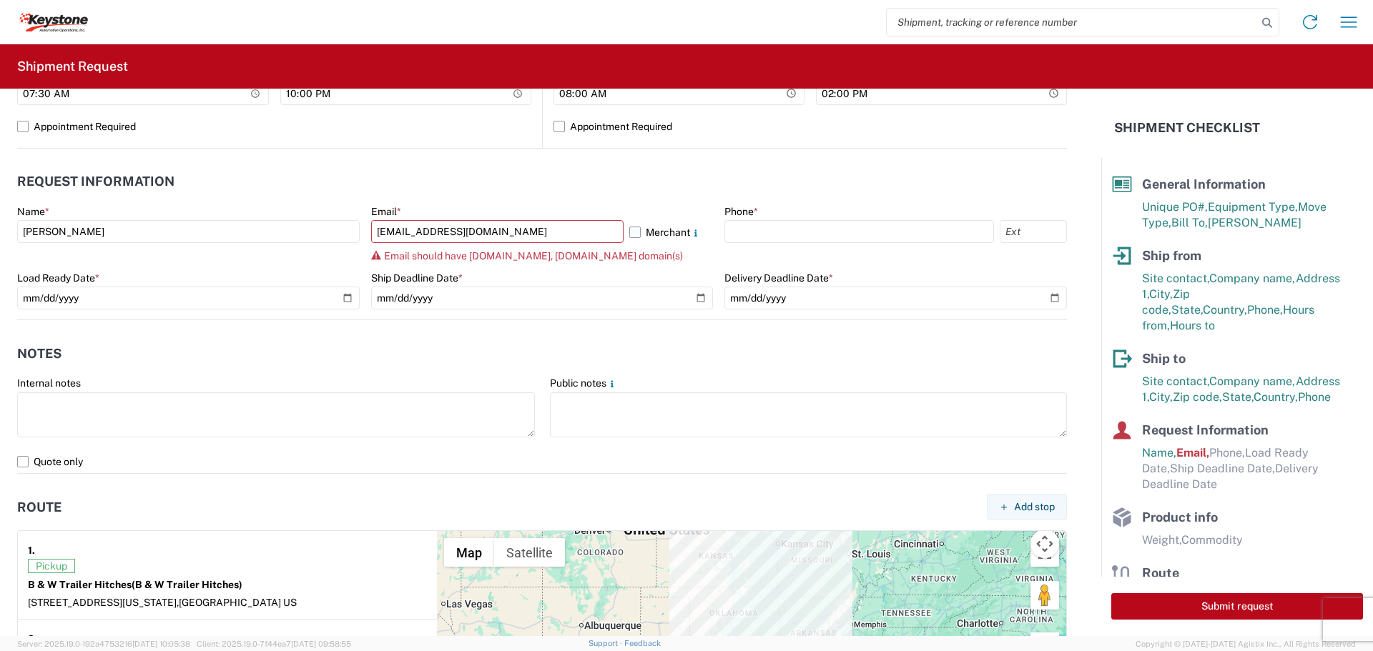
click at [629, 234] on label "Merchant" at bounding box center [671, 231] width 84 height 23
click at [0, 0] on input "Merchant" at bounding box center [0, 0] width 0 height 0
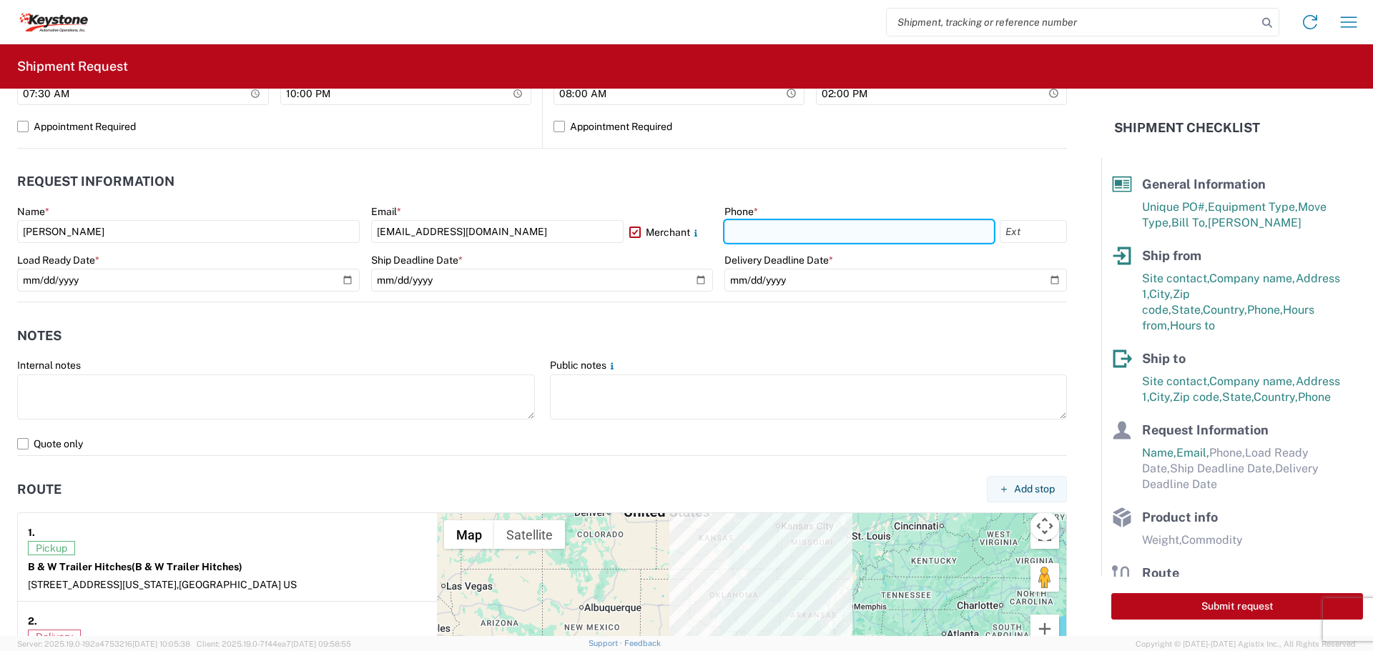
click at [803, 239] on input "text" at bounding box center [859, 231] width 270 height 23
type input "[PHONE_NUMBER]"
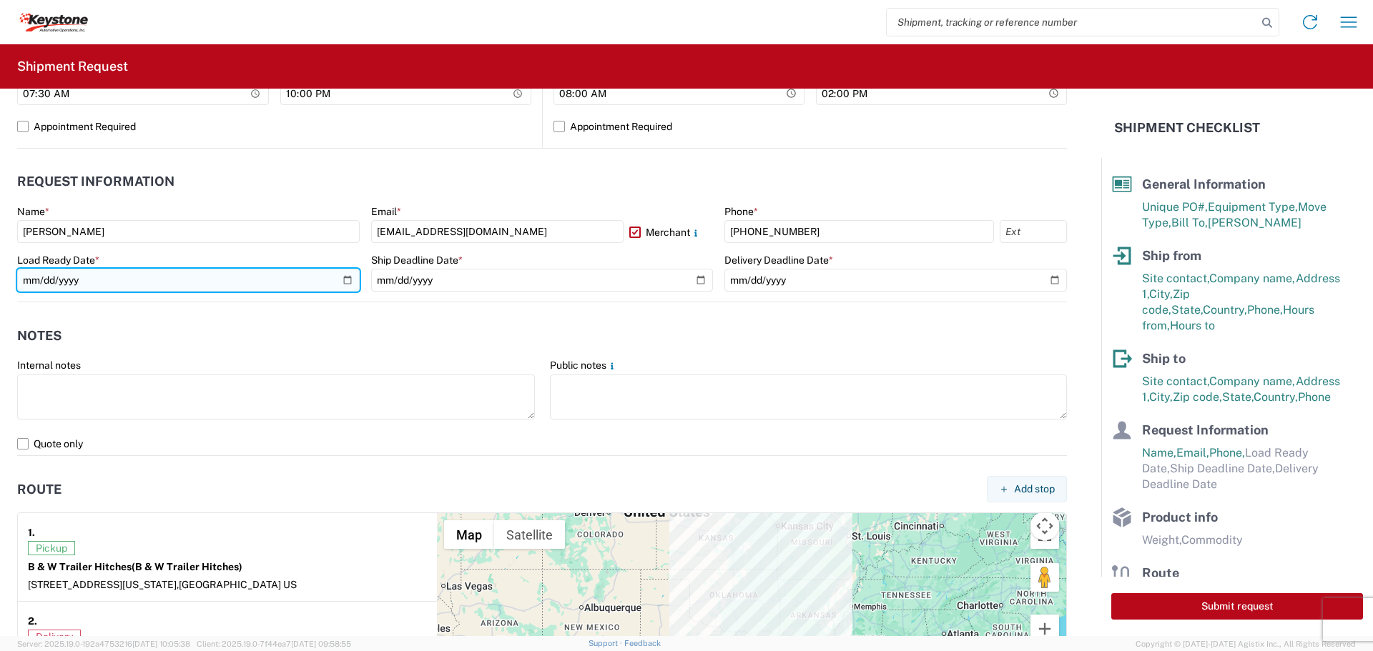
click at [344, 279] on input "date" at bounding box center [188, 280] width 342 height 23
click at [345, 272] on input "[DATE]" at bounding box center [188, 280] width 342 height 23
drag, startPoint x: 342, startPoint y: 275, endPoint x: 328, endPoint y: 290, distance: 20.2
click at [342, 275] on input "[DATE]" at bounding box center [188, 280] width 342 height 23
type input "[DATE]"
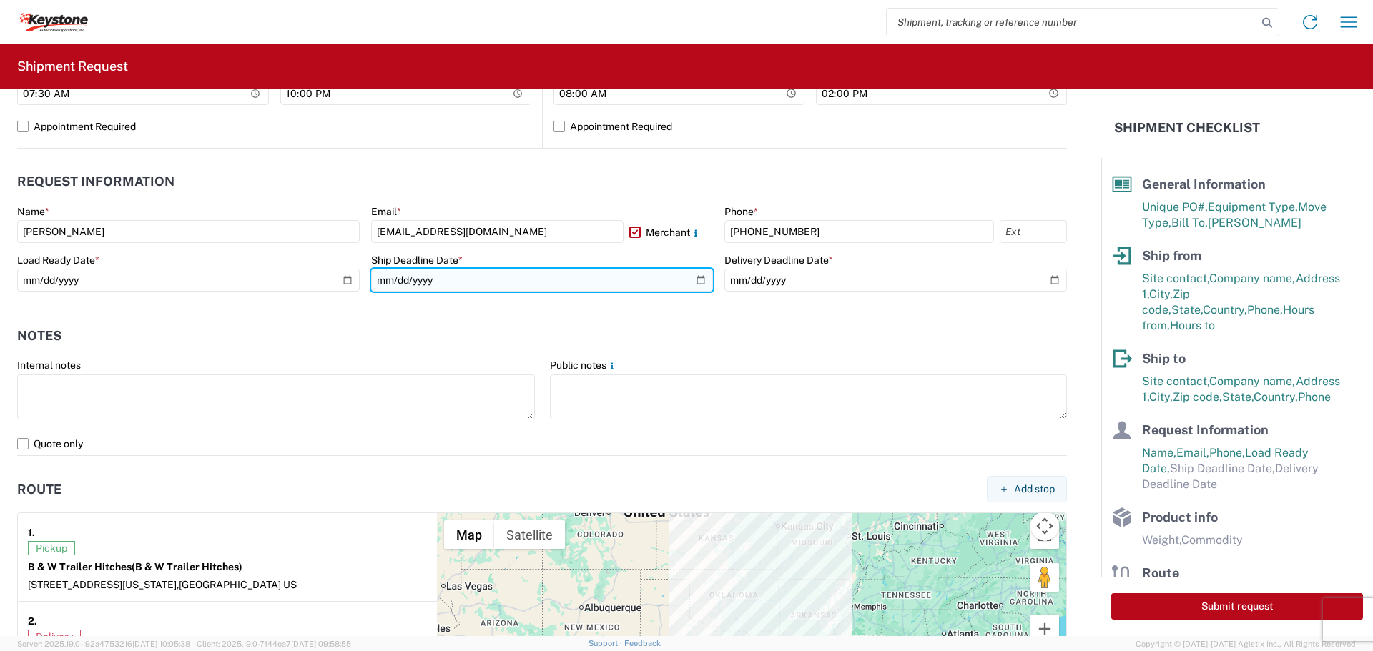
click at [694, 277] on input "date" at bounding box center [542, 280] width 342 height 23
type input "[DATE]"
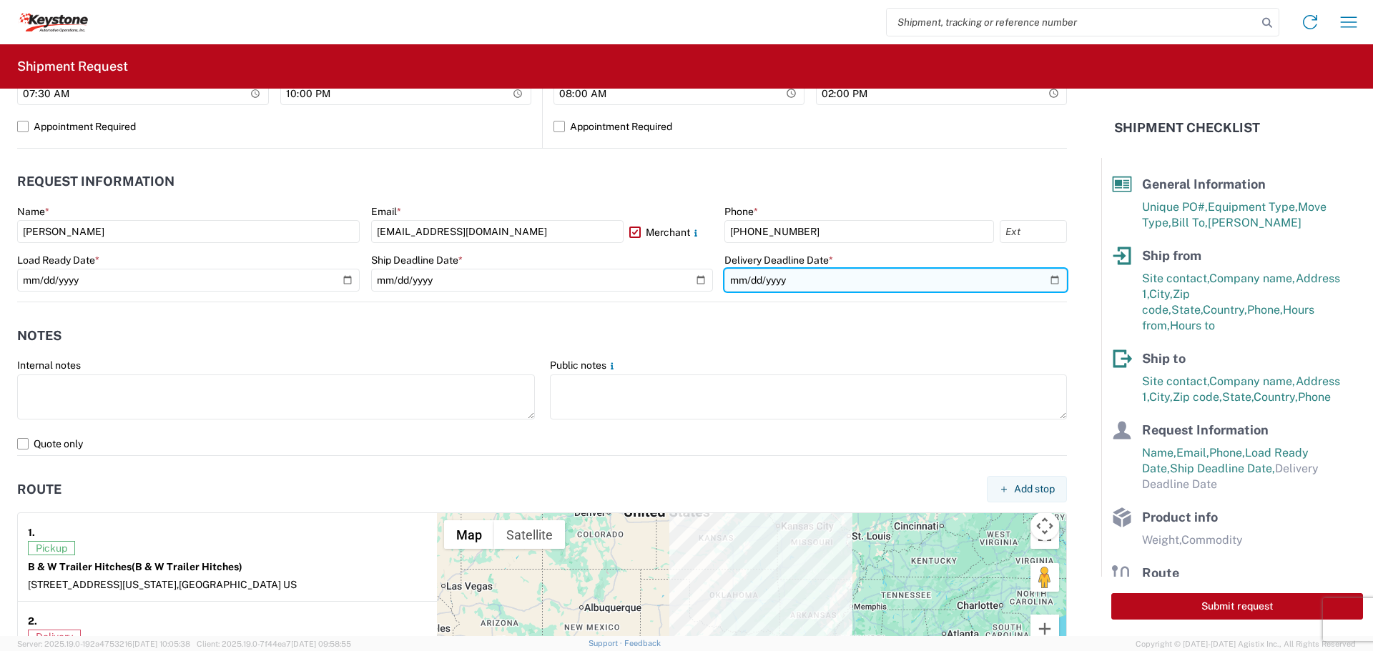
click at [1046, 277] on input "date" at bounding box center [895, 280] width 342 height 23
type input "[DATE]"
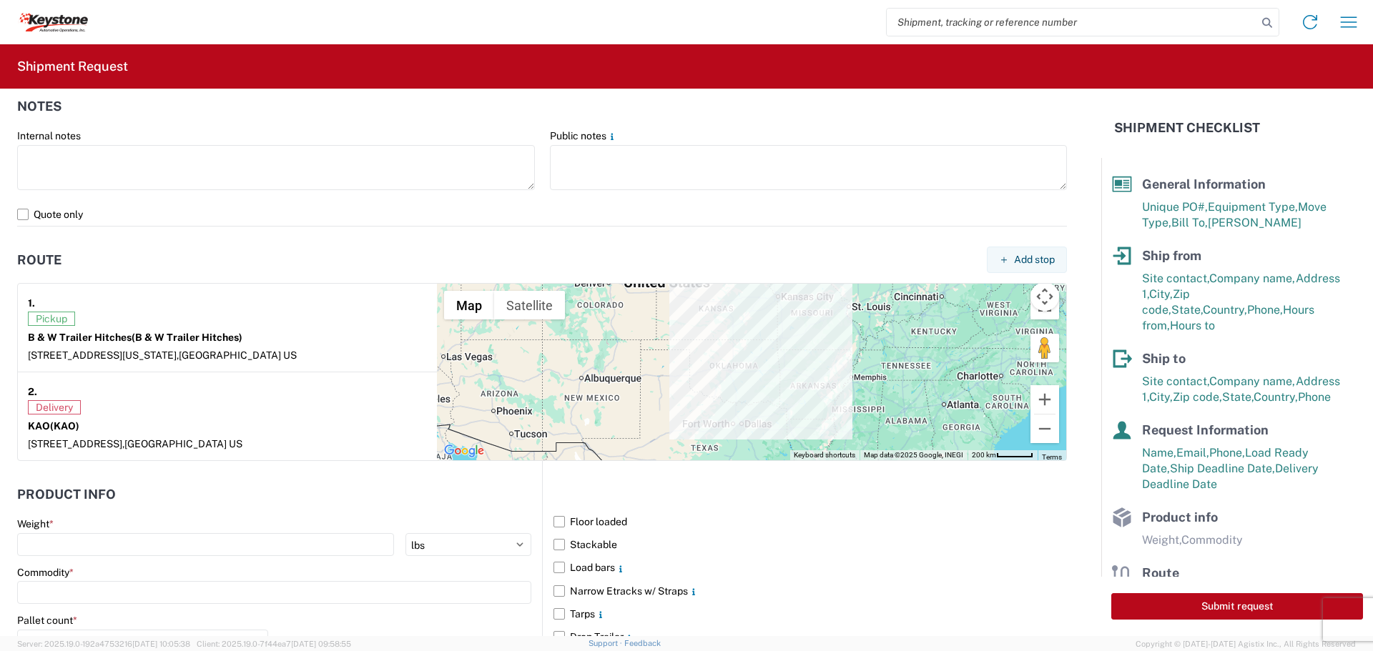
scroll to position [1001, 0]
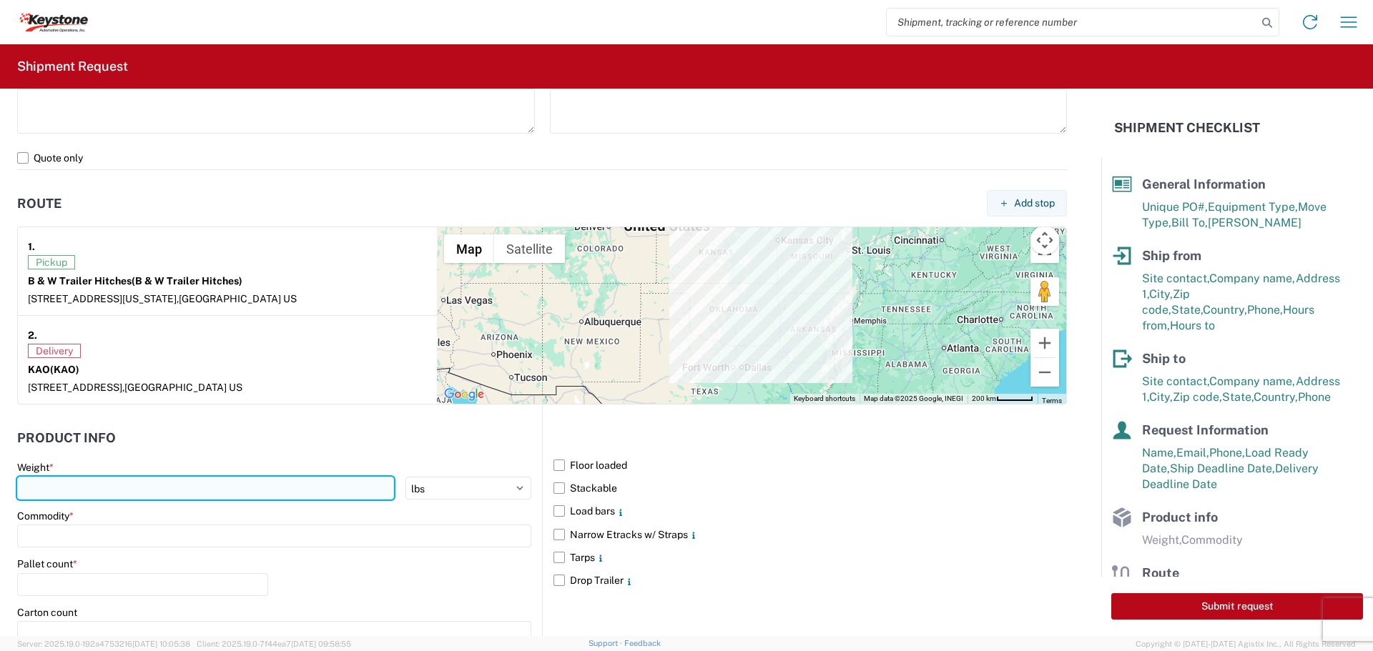
click at [88, 480] on input "number" at bounding box center [205, 488] width 377 height 23
type input "40539"
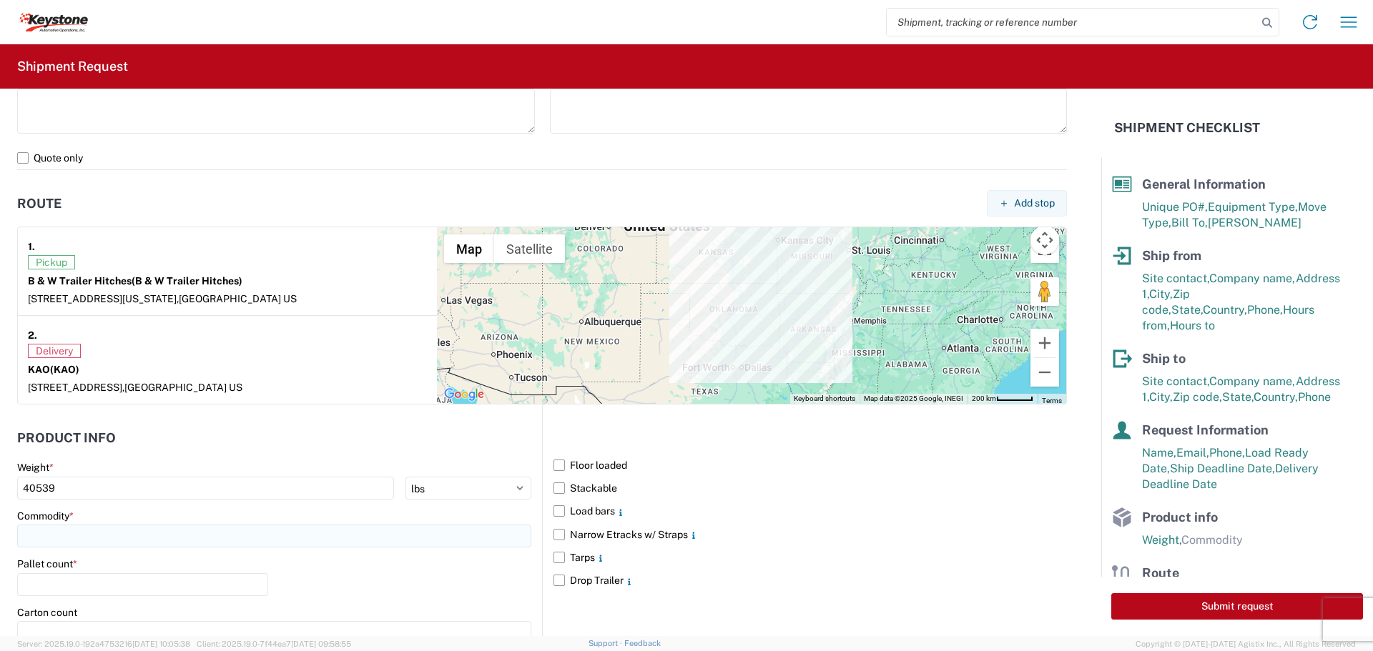
click at [257, 534] on input at bounding box center [274, 536] width 514 height 23
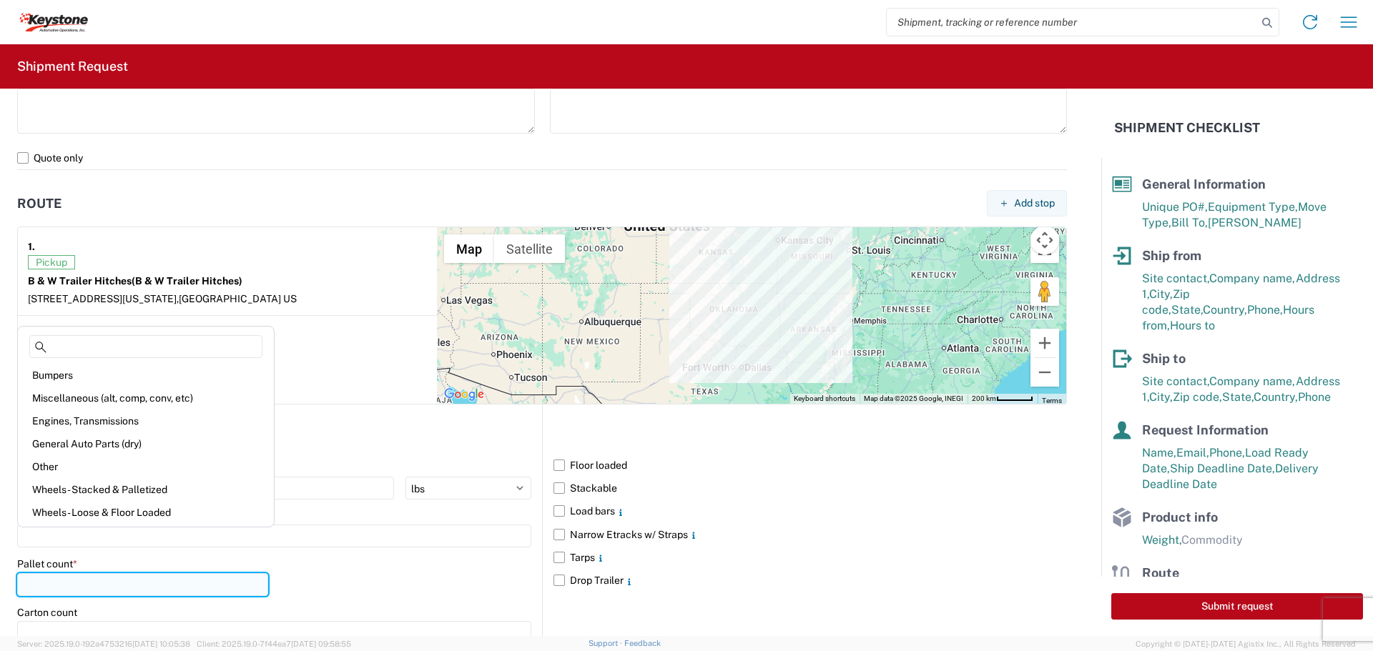
click at [104, 585] on input "number" at bounding box center [142, 584] width 251 height 23
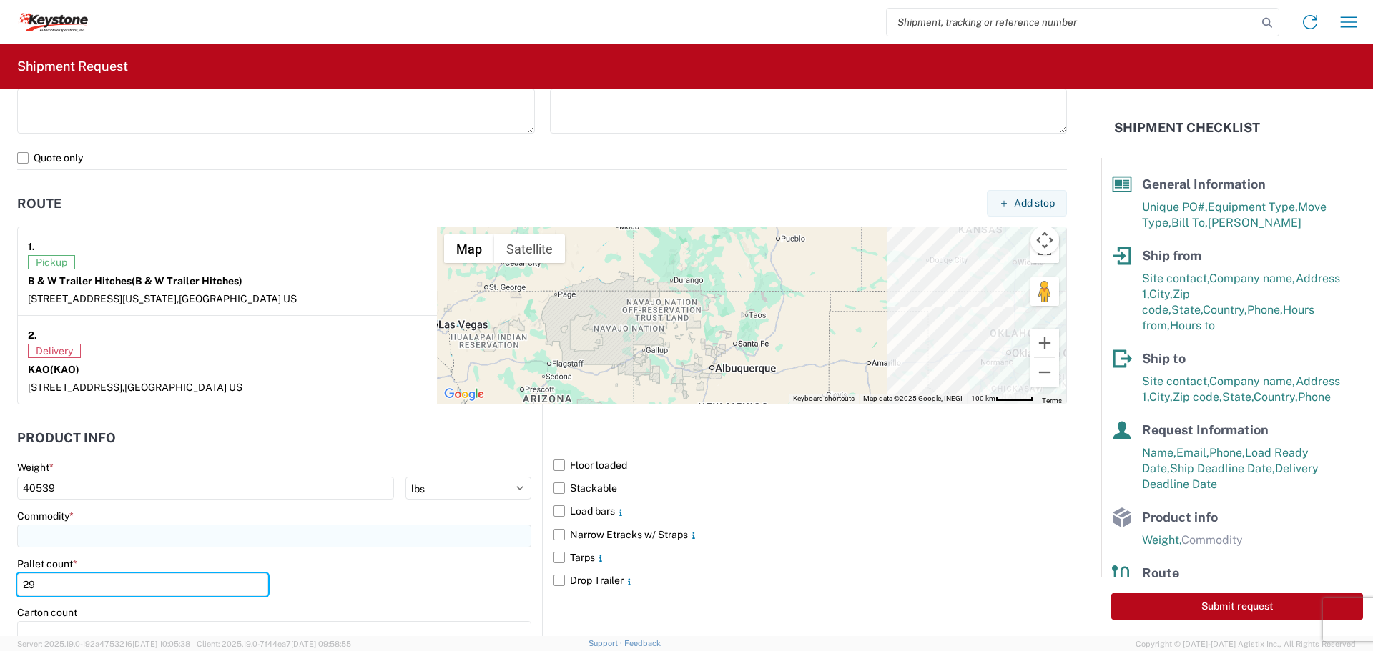
type input "29"
click at [83, 537] on input at bounding box center [274, 536] width 514 height 23
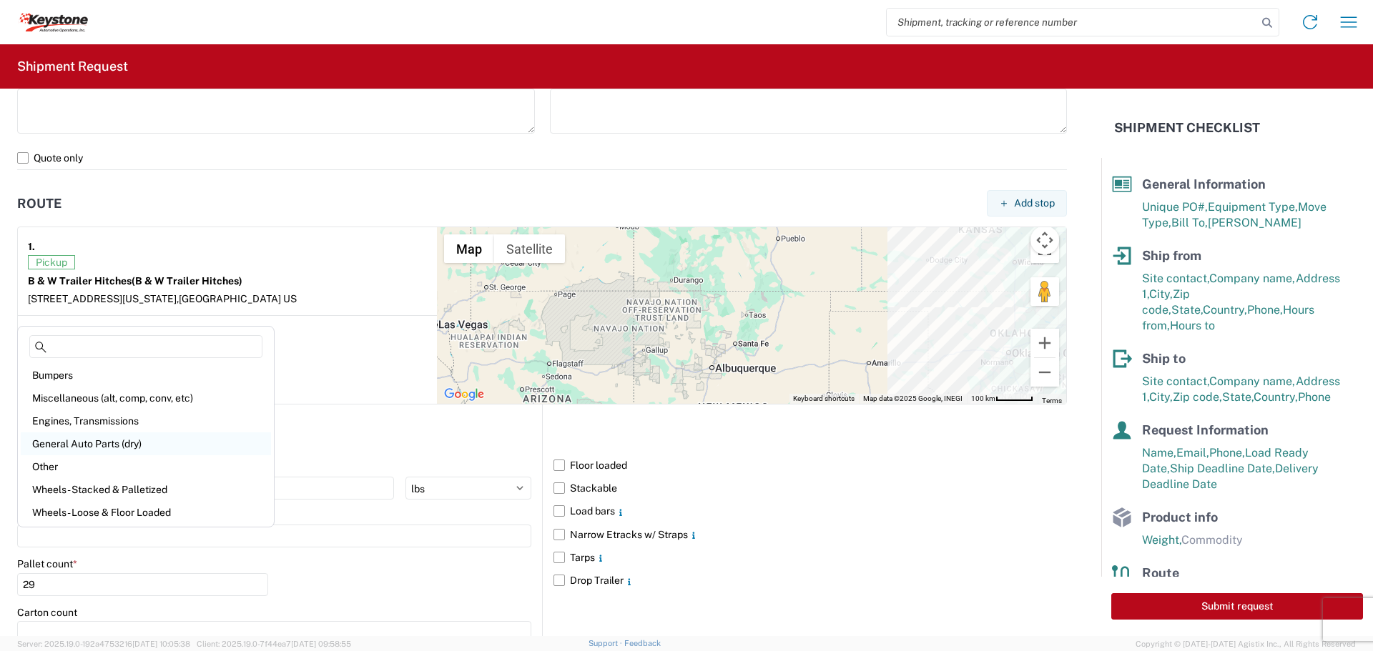
click at [135, 447] on div "General Auto Parts (dry)" at bounding box center [146, 443] width 250 height 23
type input "General Auto Parts (dry)"
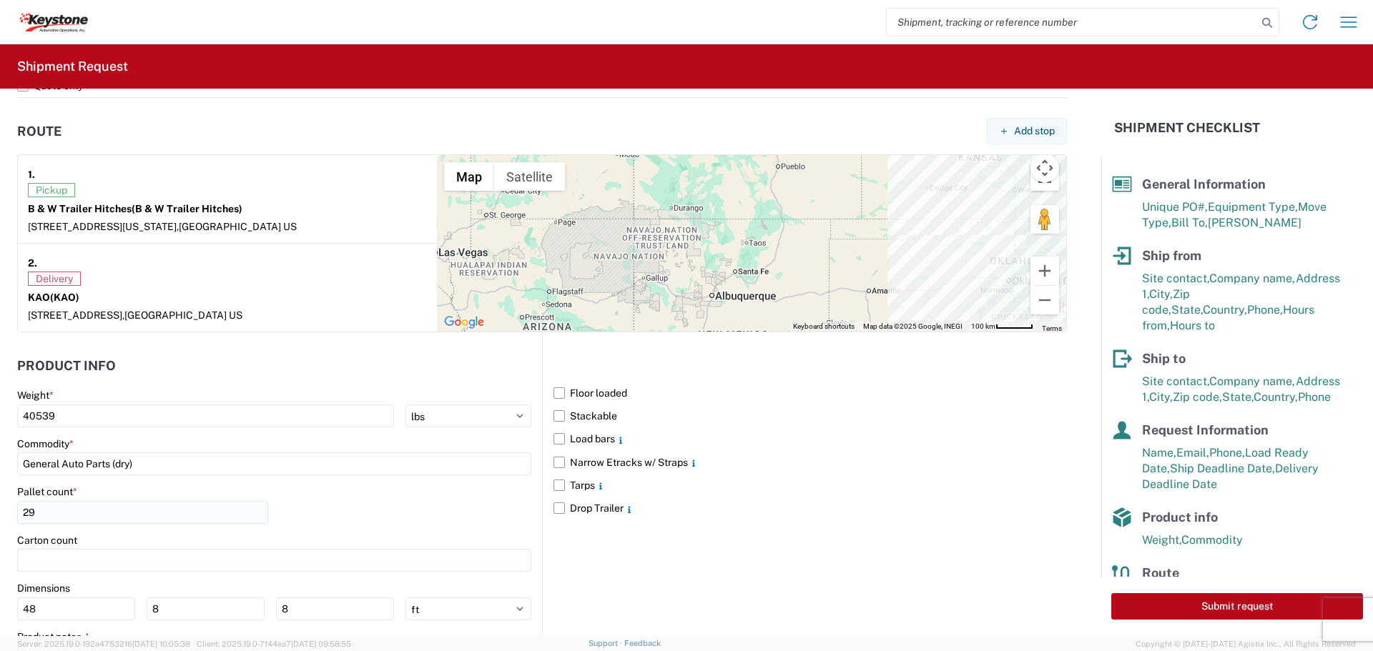
scroll to position [1167, 0]
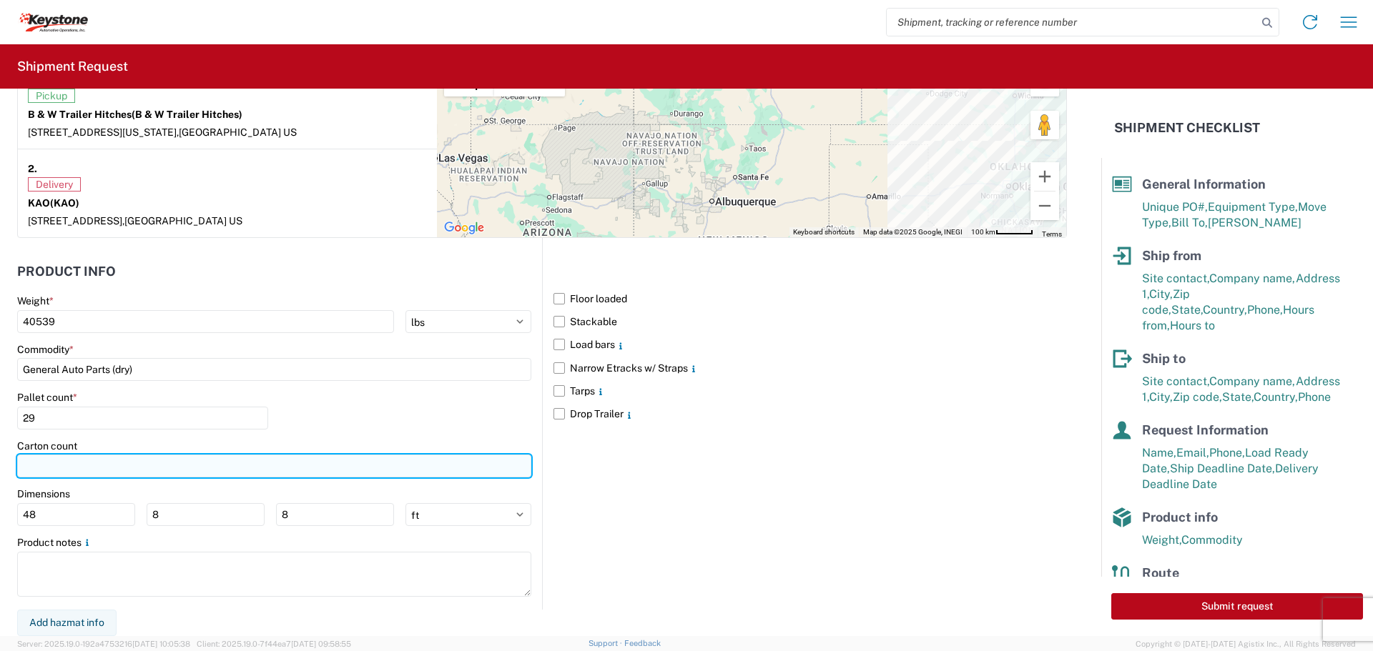
click at [112, 462] on input "number" at bounding box center [274, 466] width 514 height 23
type input "623"
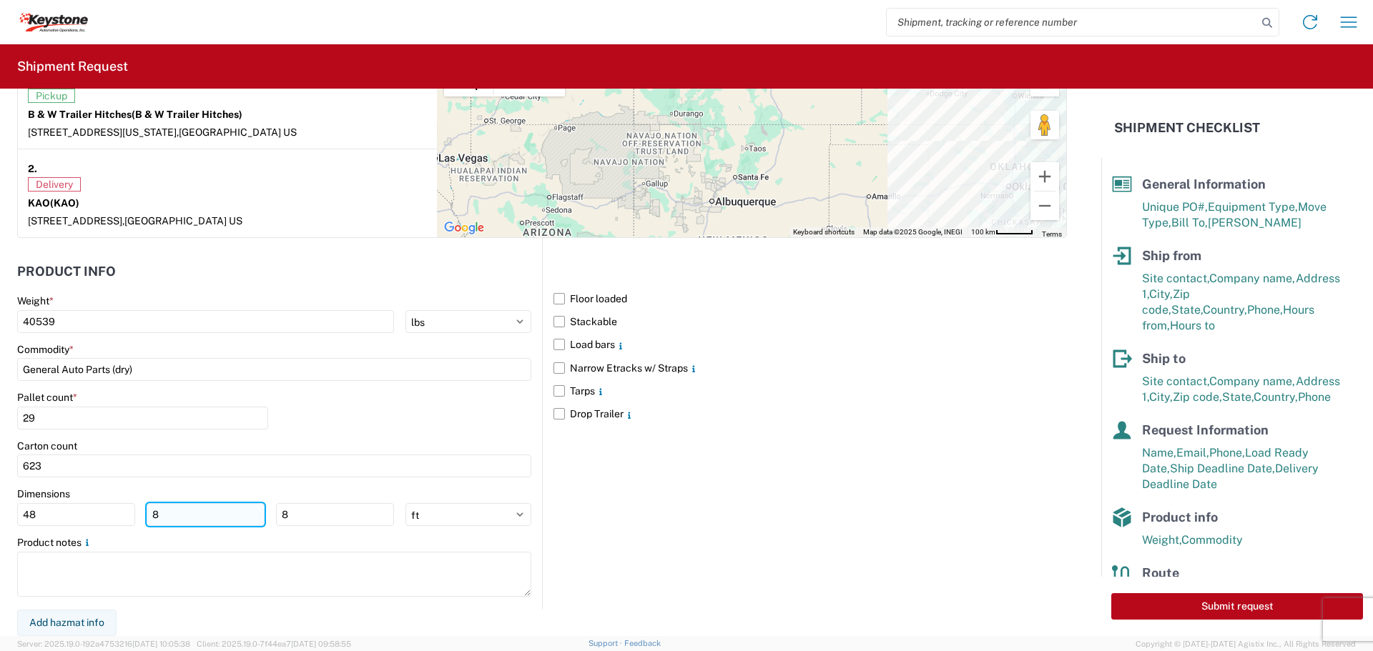
click at [172, 520] on input "8" at bounding box center [206, 514] width 118 height 23
type input "40"
click at [326, 516] on input "8" at bounding box center [335, 514] width 118 height 23
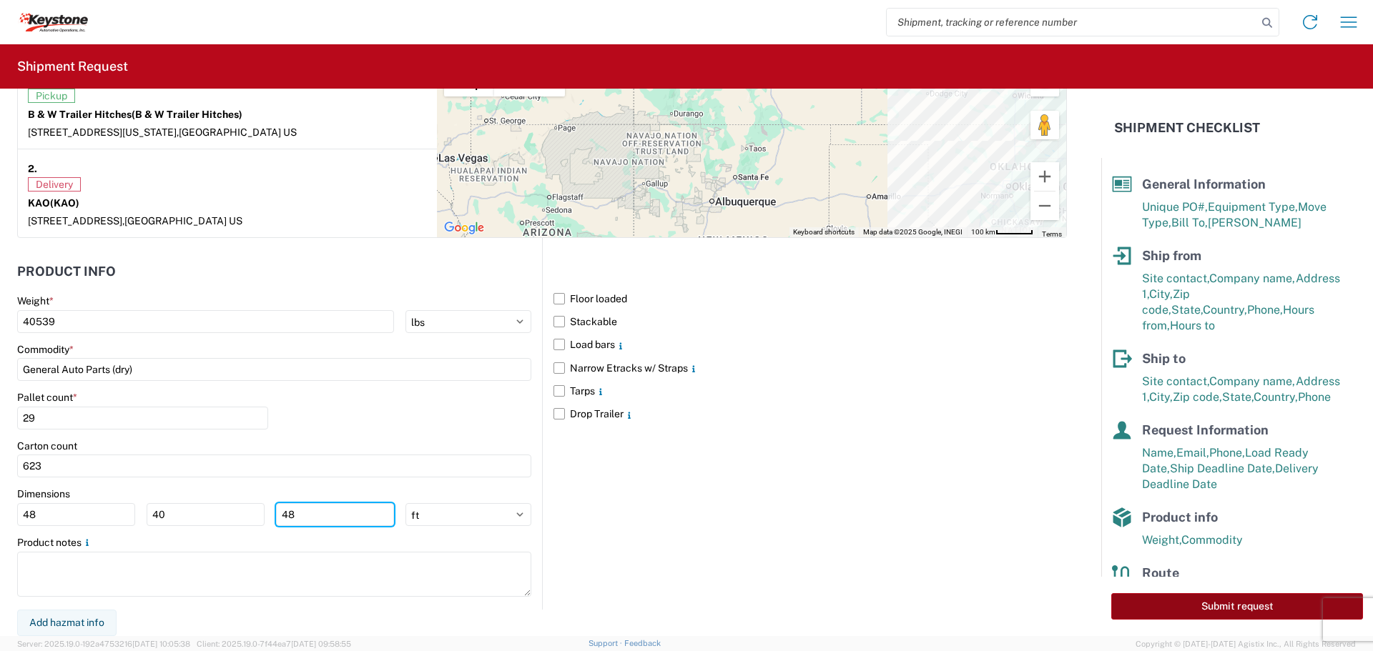
type input "48"
click at [1241, 604] on button "Submit request" at bounding box center [1237, 606] width 252 height 26
select select "KS"
select select "US"
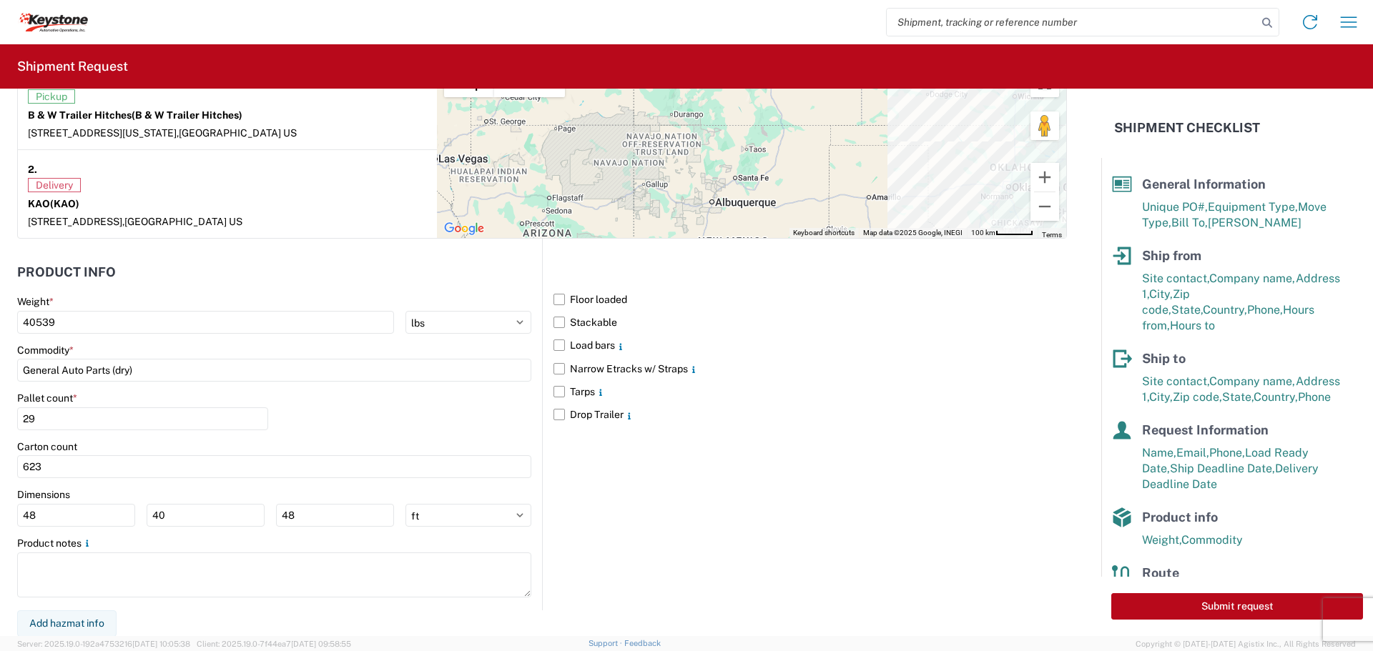
select select "US"
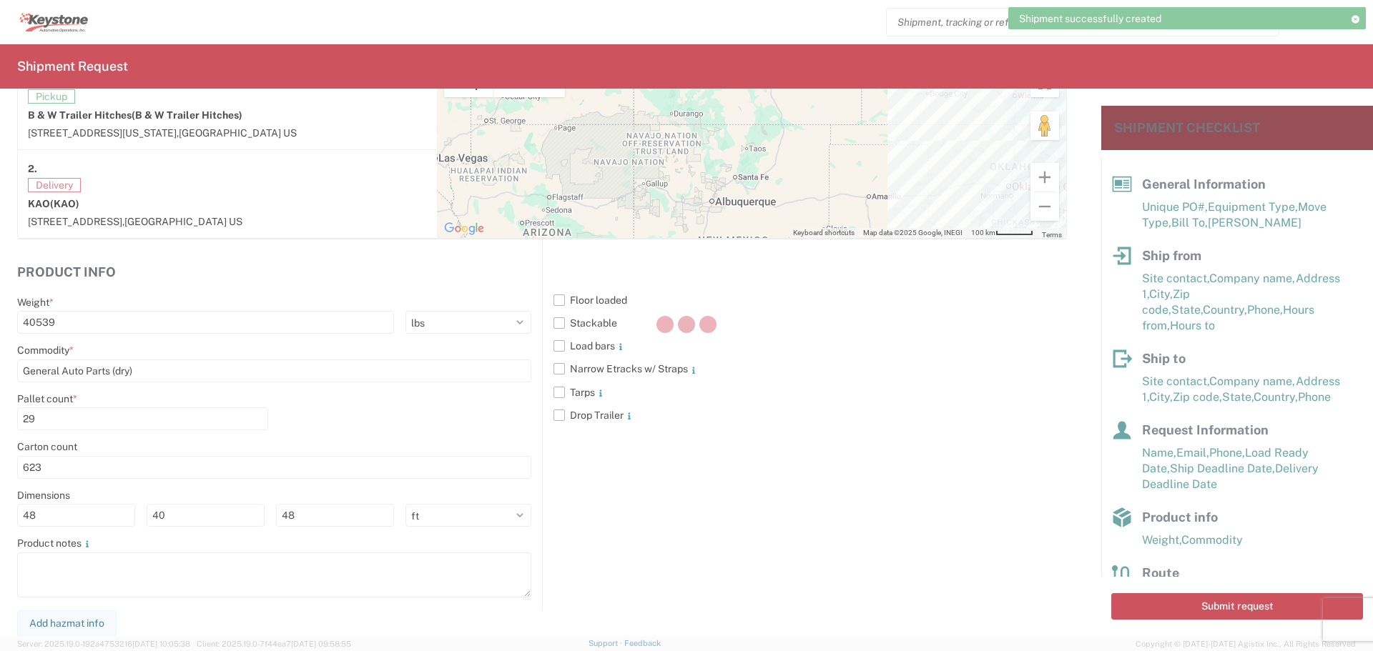
scroll to position [1167, 0]
